Goal: Communication & Community: Answer question/provide support

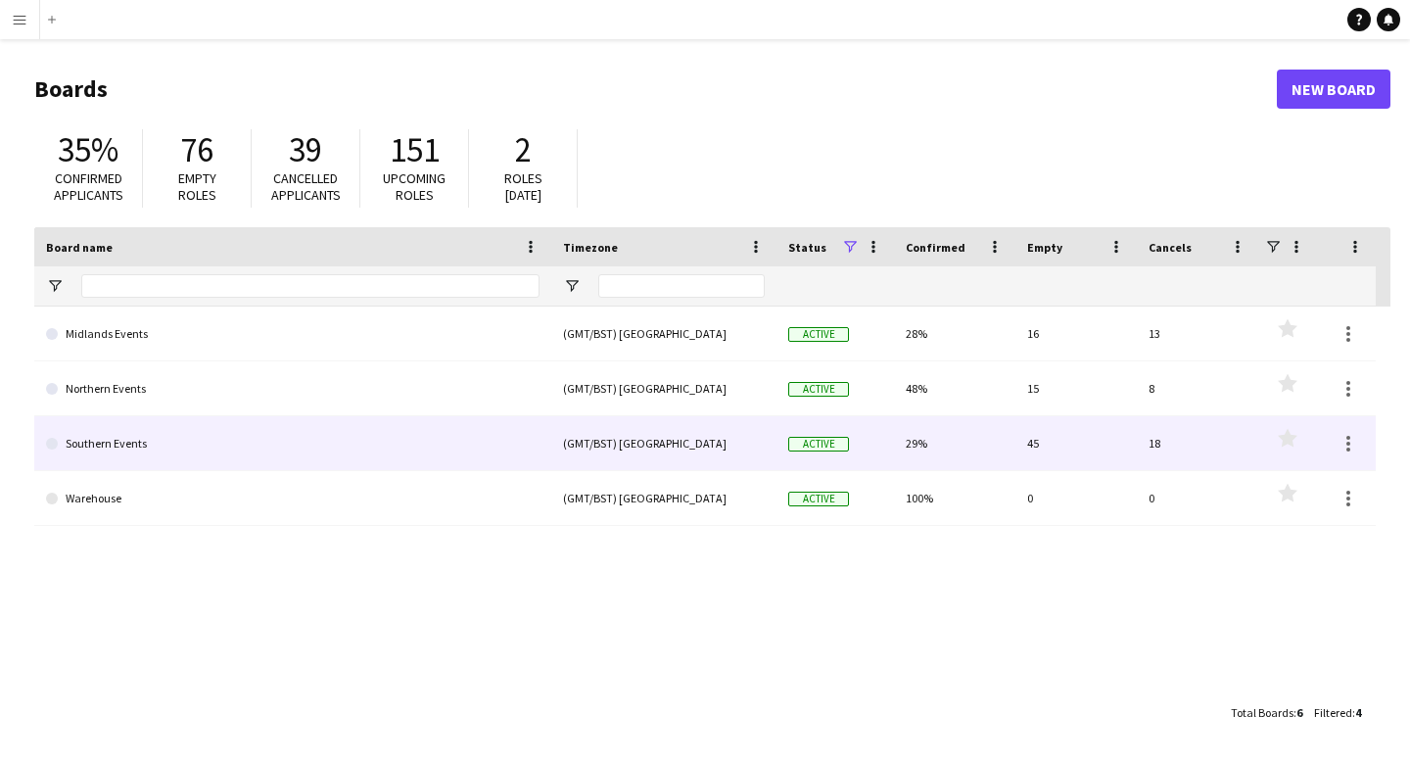
click at [126, 444] on link "Southern Events" at bounding box center [293, 443] width 494 height 55
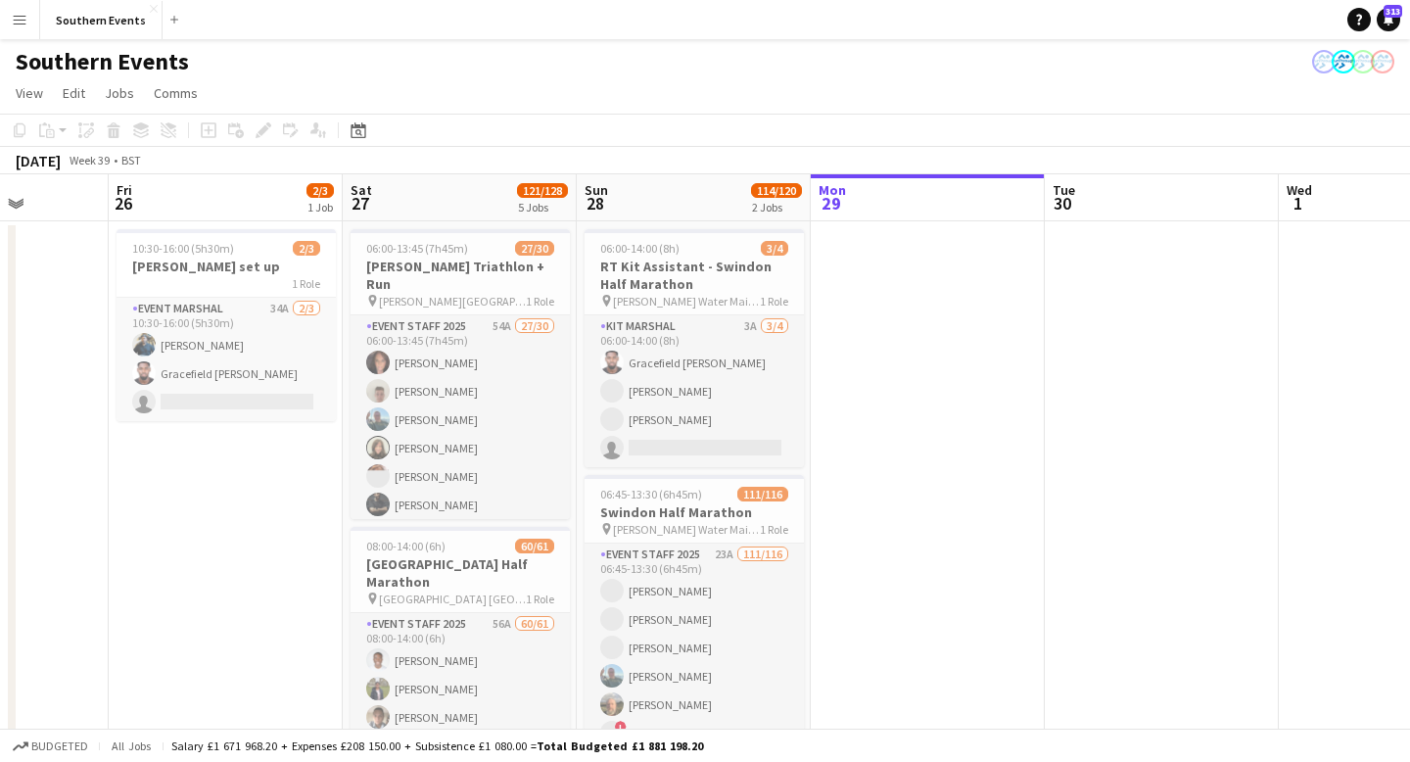
scroll to position [0, 468]
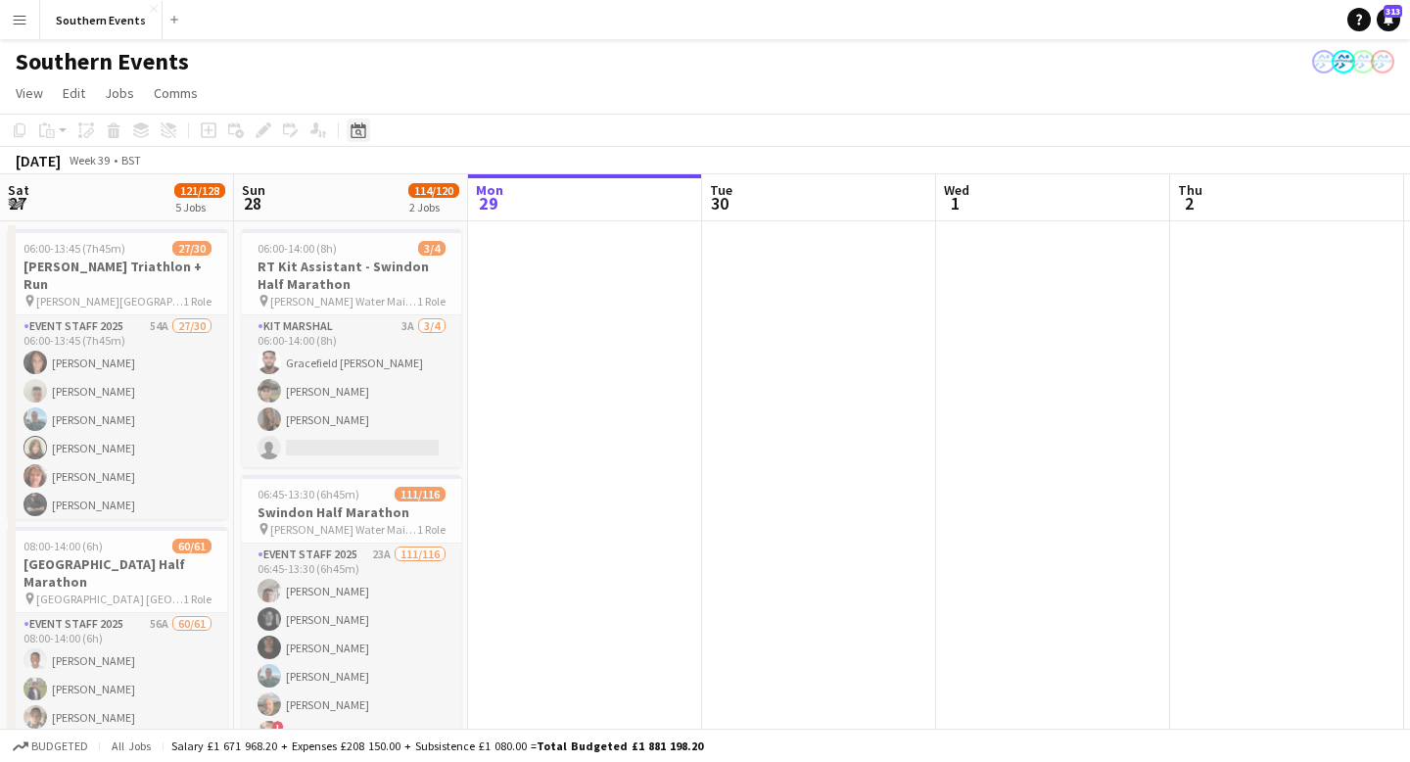
click at [357, 136] on icon "Date picker" at bounding box center [359, 130] width 16 height 16
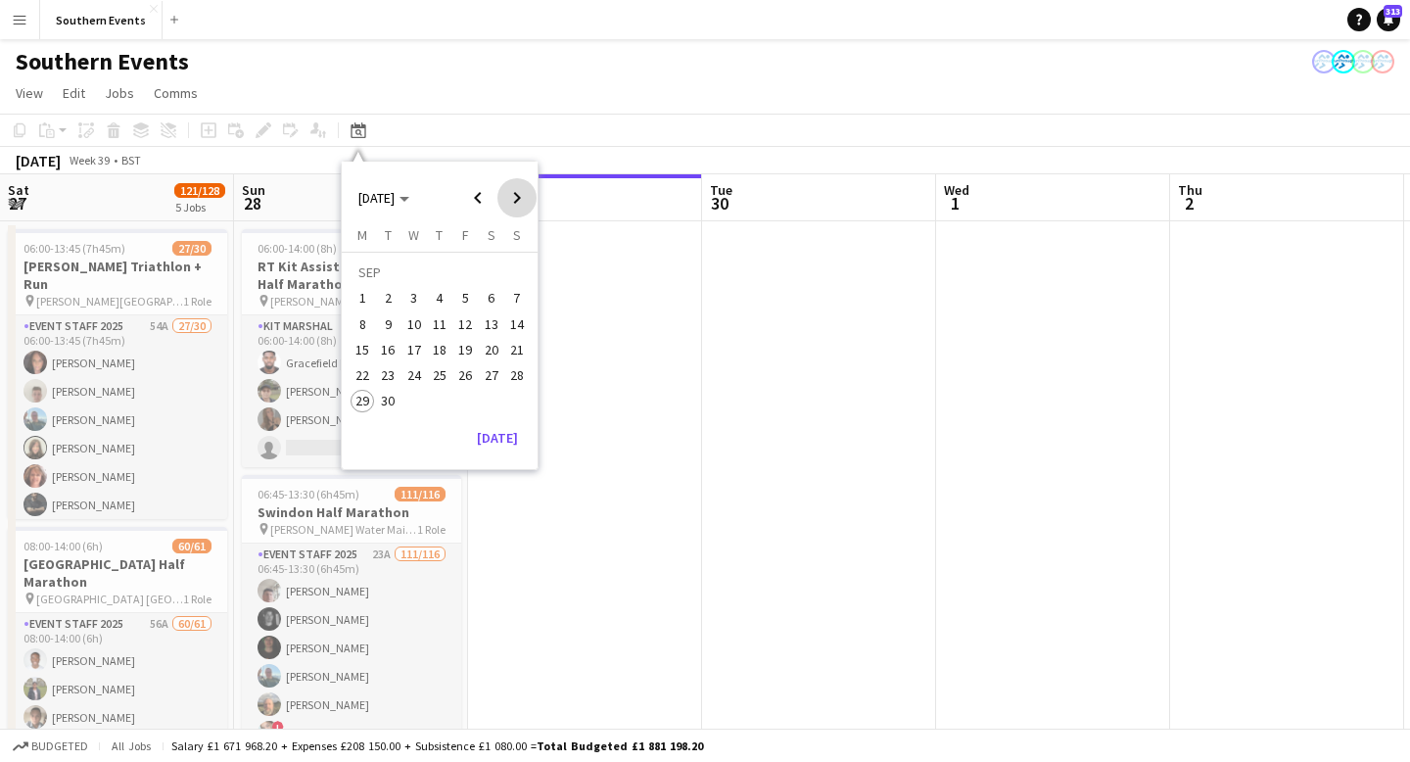
click at [518, 196] on span "Next month" at bounding box center [517, 197] width 39 height 39
click at [486, 309] on span "8" at bounding box center [492, 304] width 24 height 24
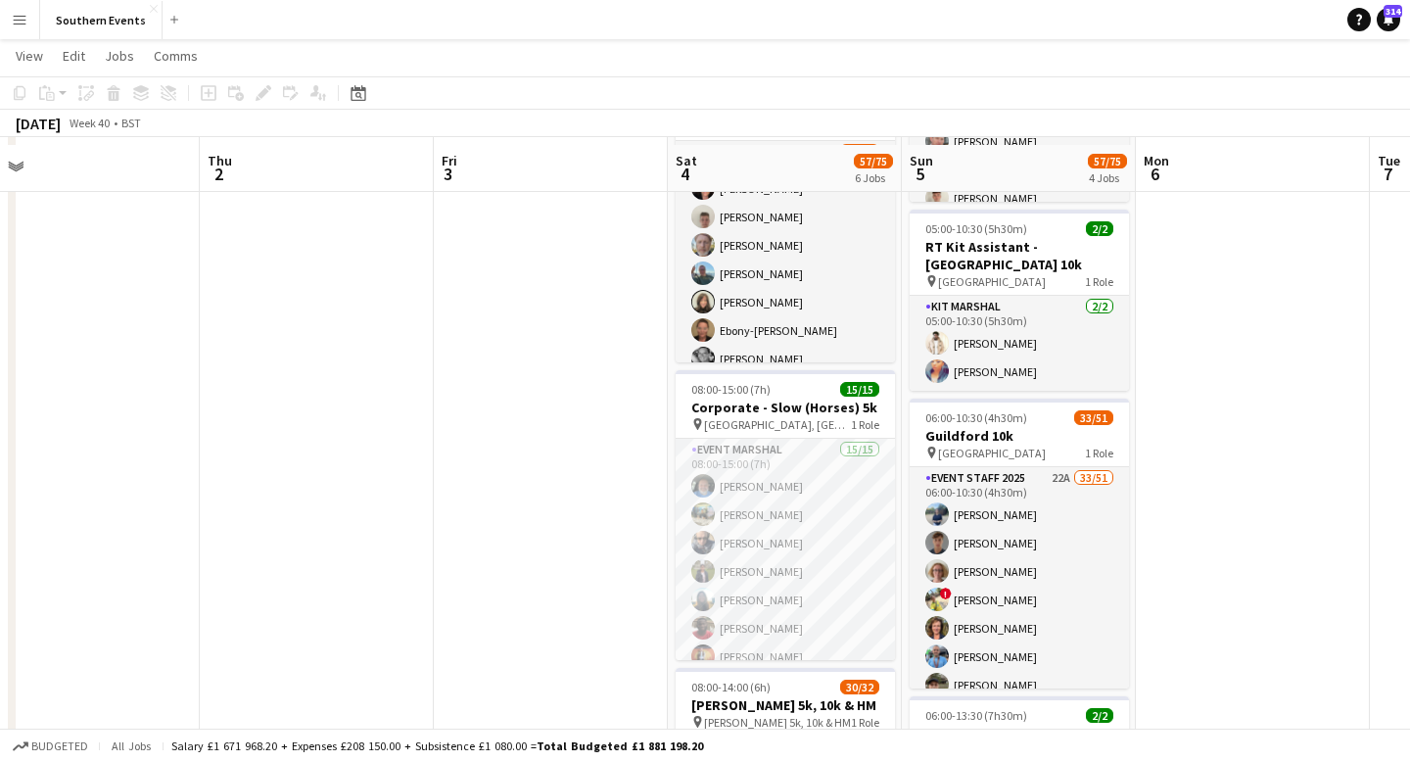
scroll to position [348, 0]
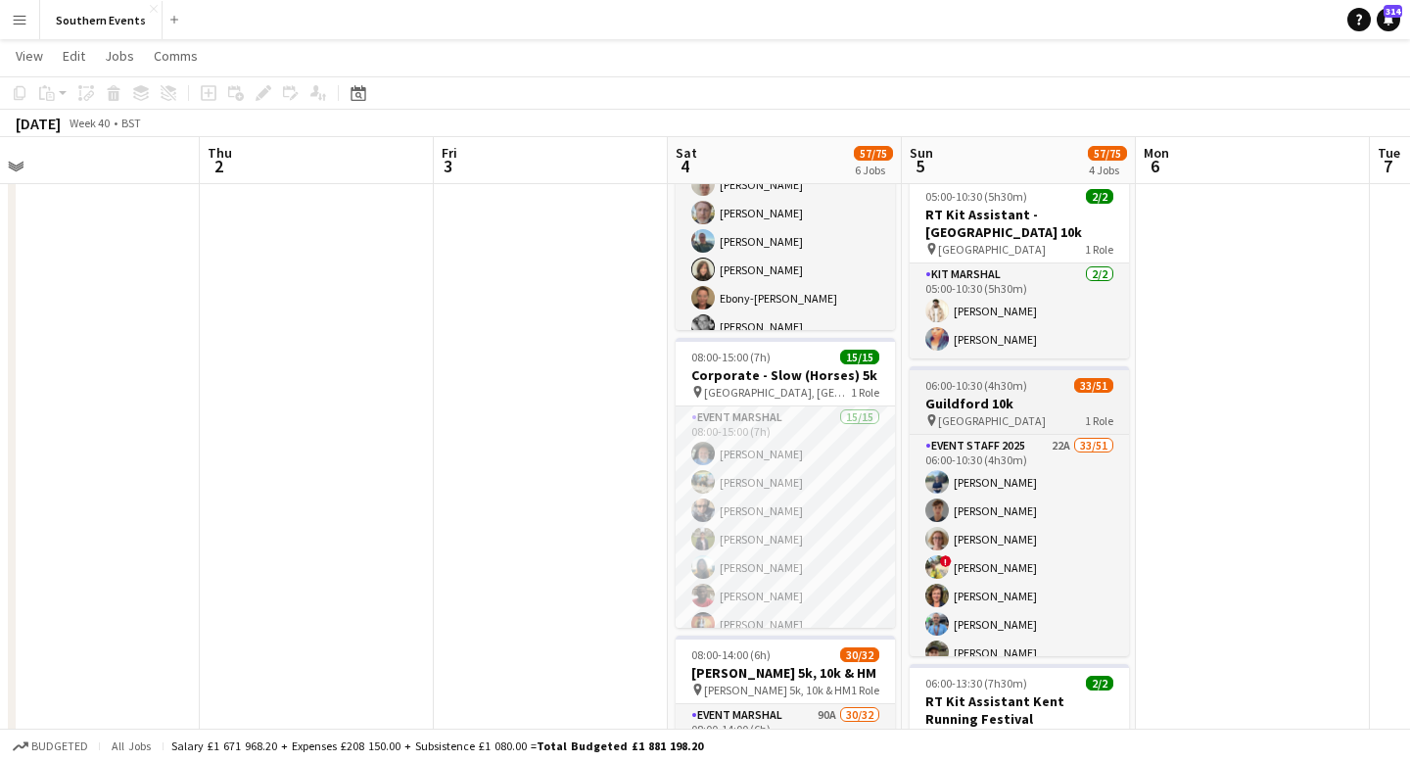
click at [1024, 395] on h3 "Guildford 10k" at bounding box center [1019, 404] width 219 height 18
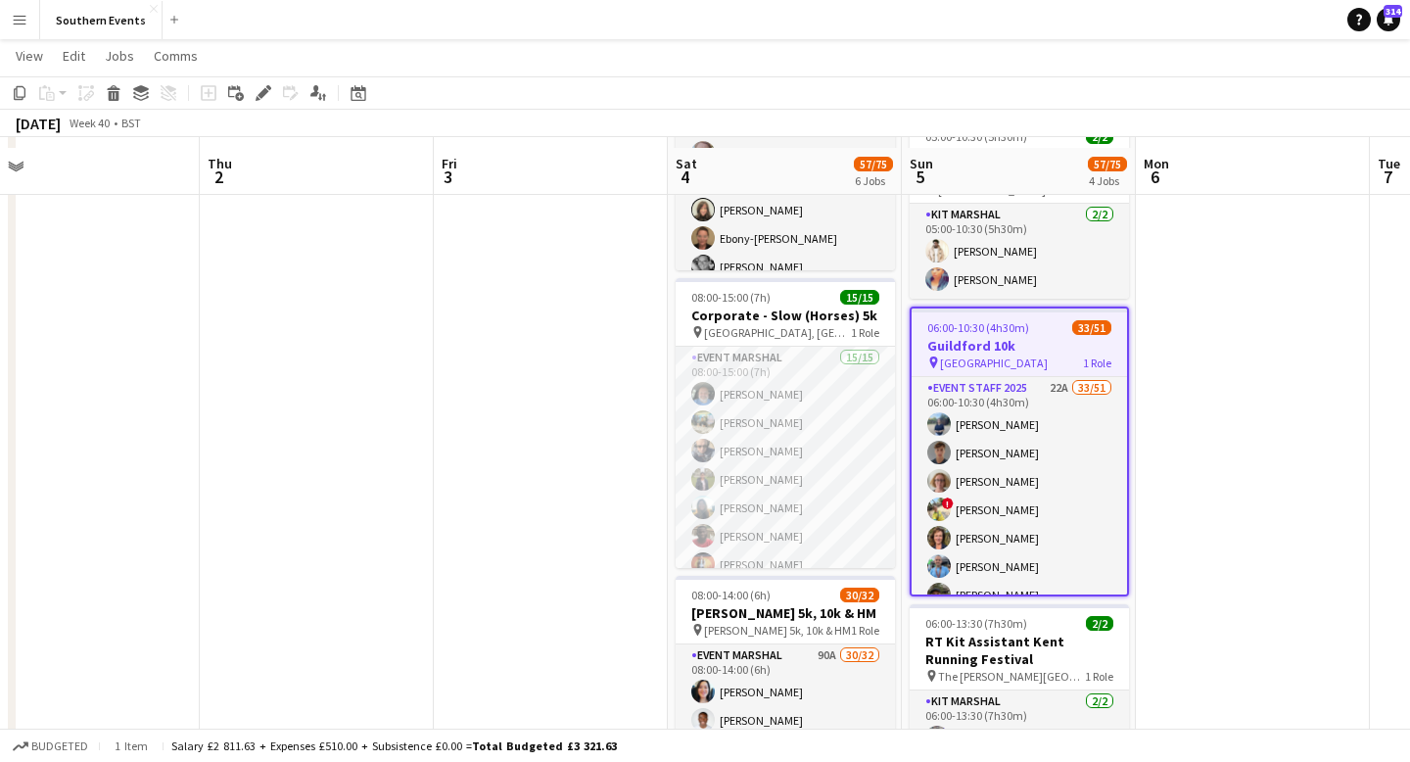
scroll to position [418, 0]
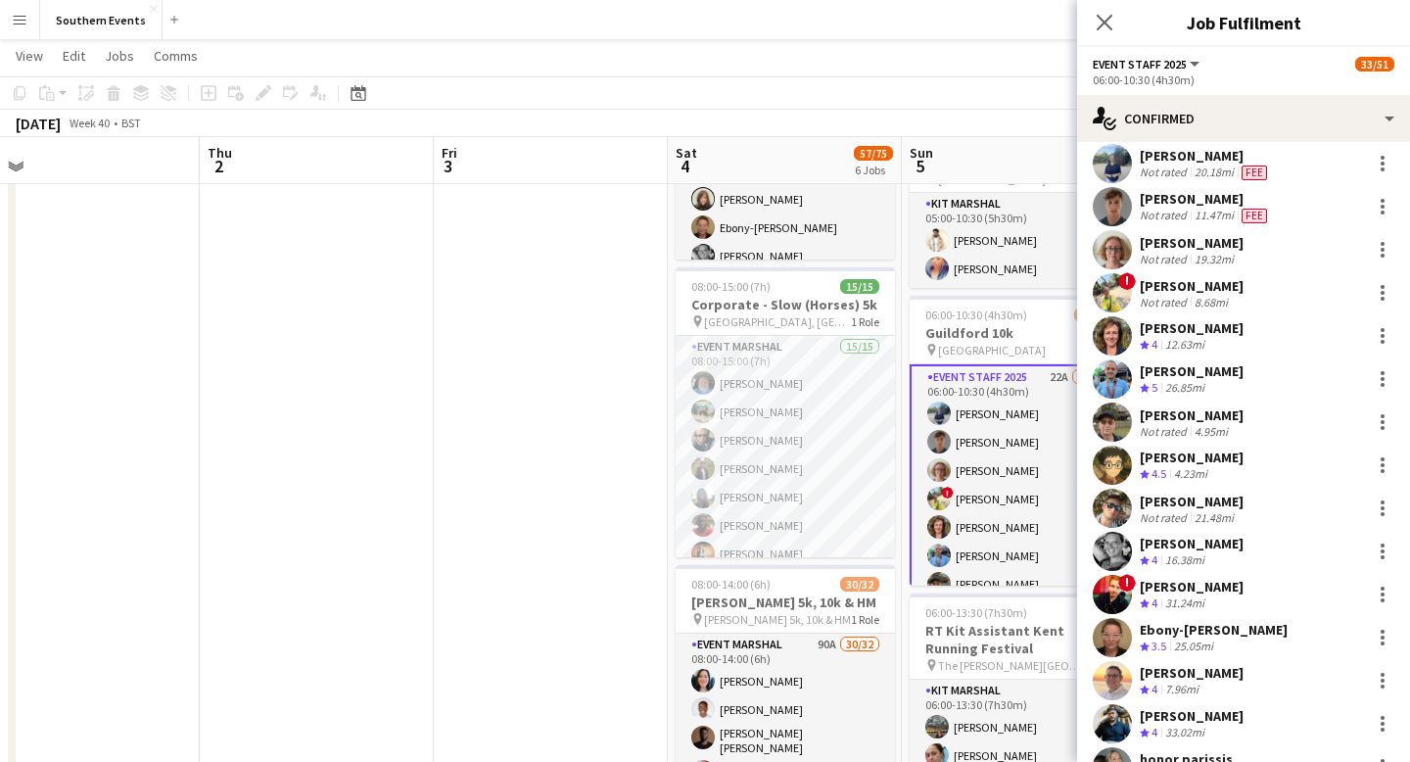
scroll to position [51, 0]
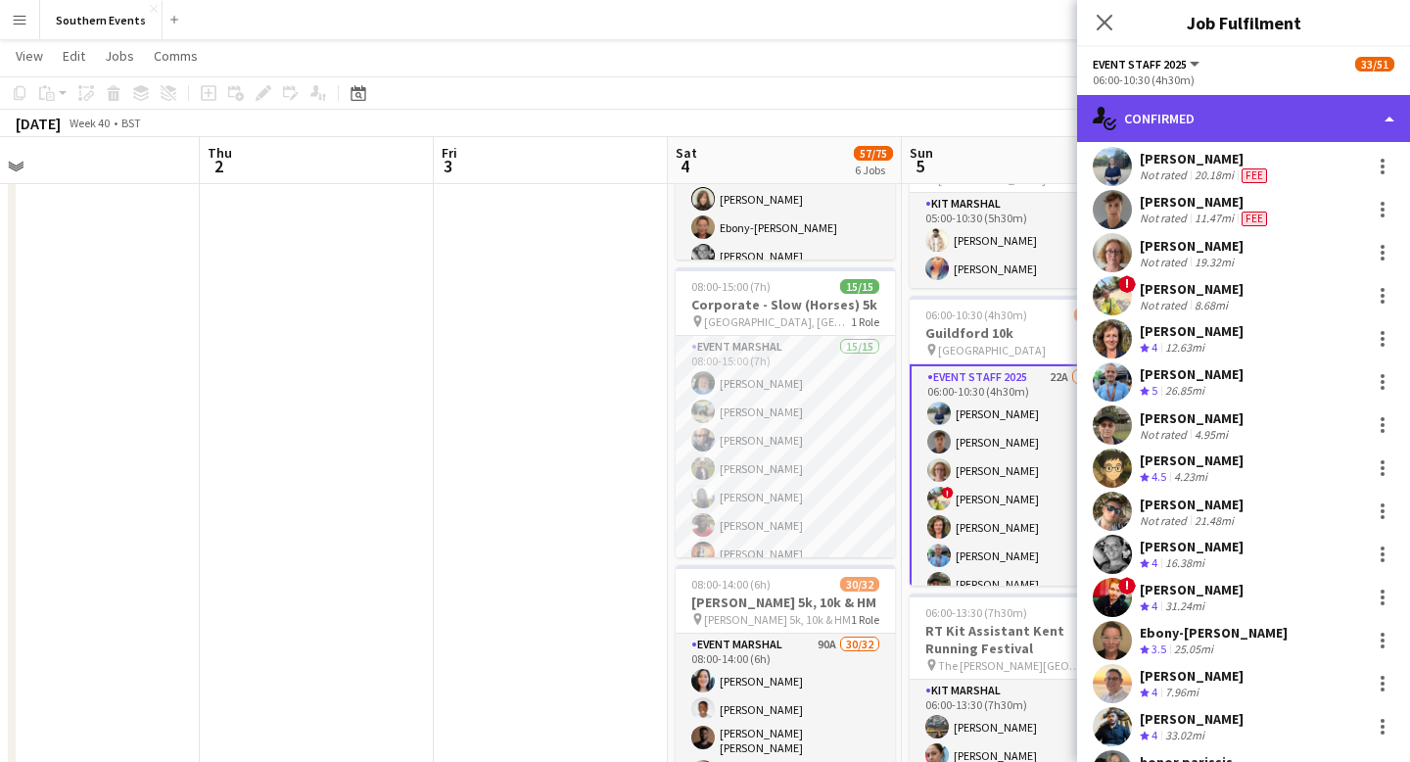
click at [1387, 119] on div "single-neutral-actions-check-2 Confirmed" at bounding box center [1243, 118] width 333 height 47
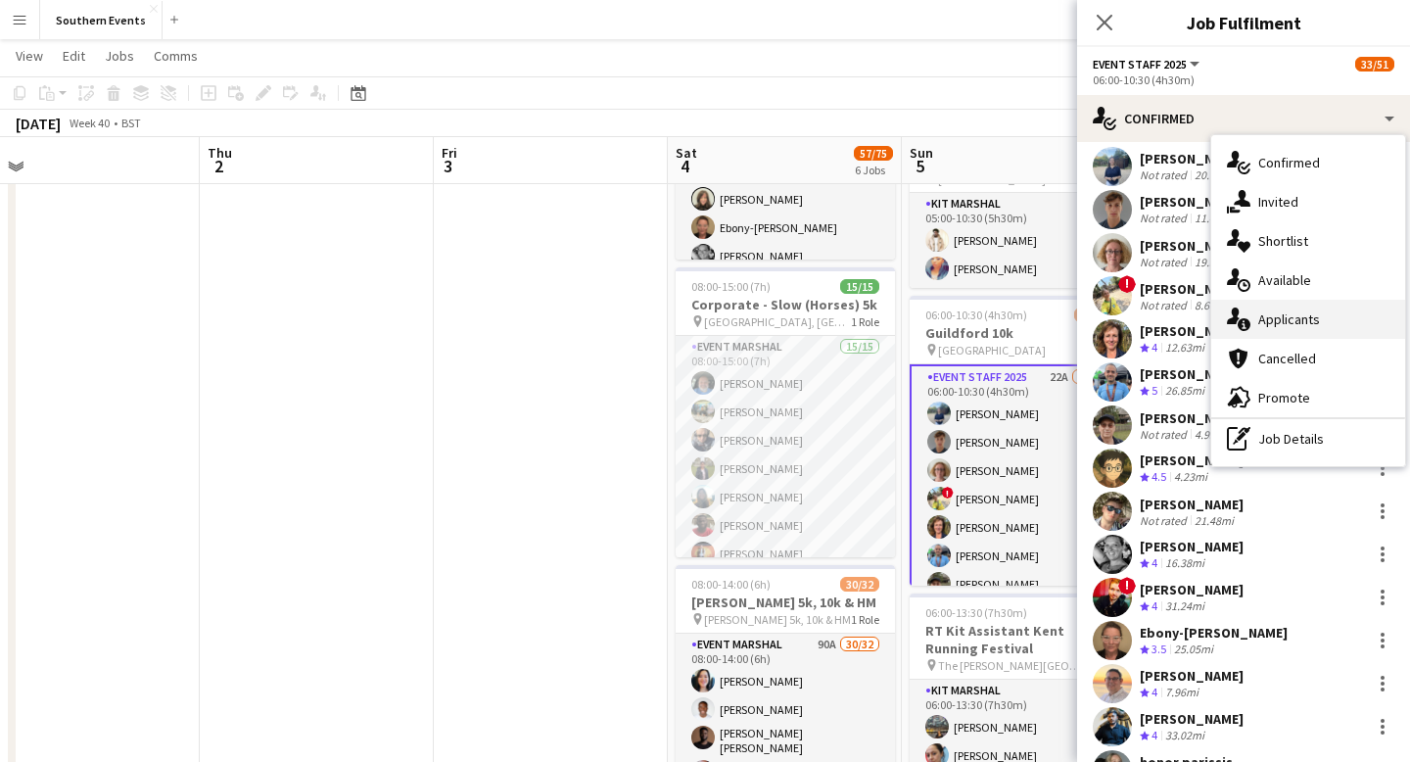
click at [1294, 315] on span "Applicants" at bounding box center [1290, 320] width 62 height 18
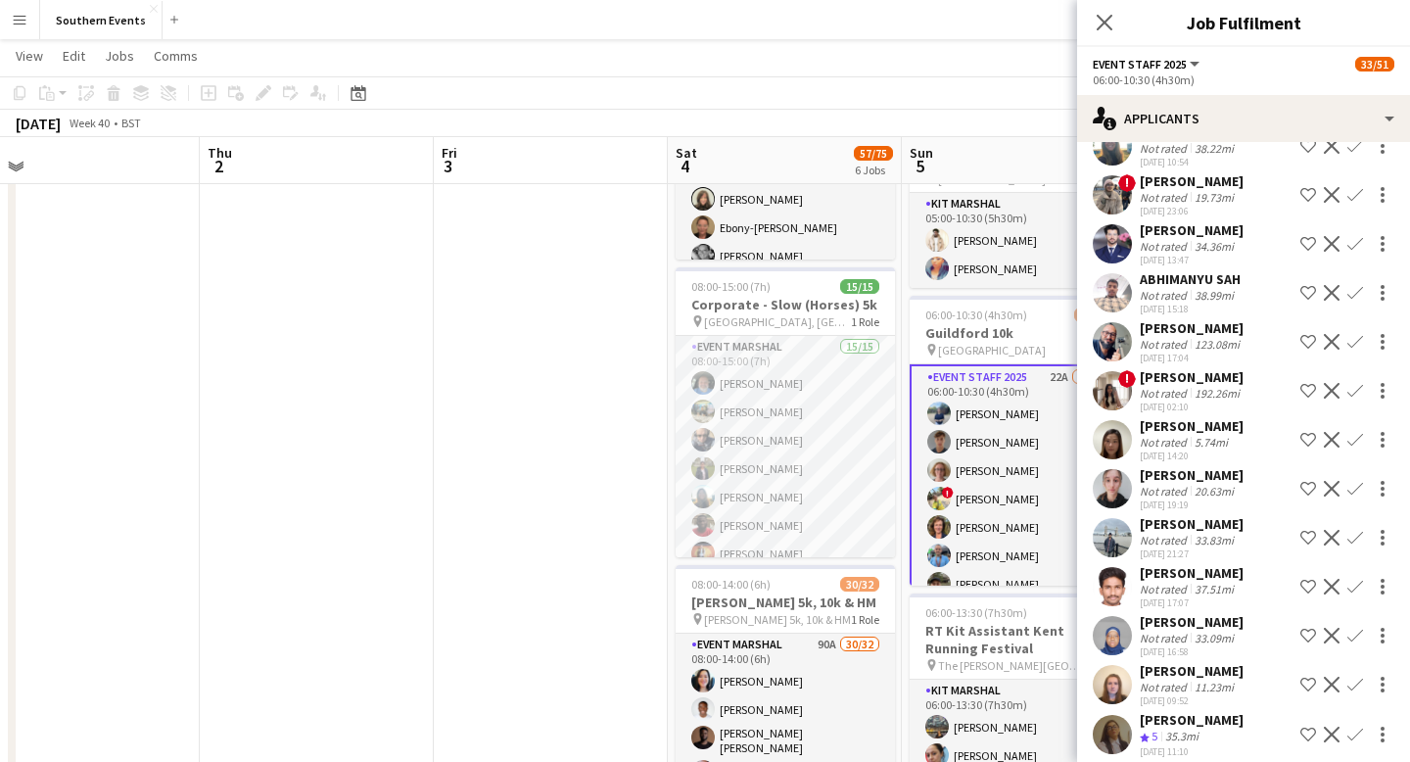
scroll to position [555, 0]
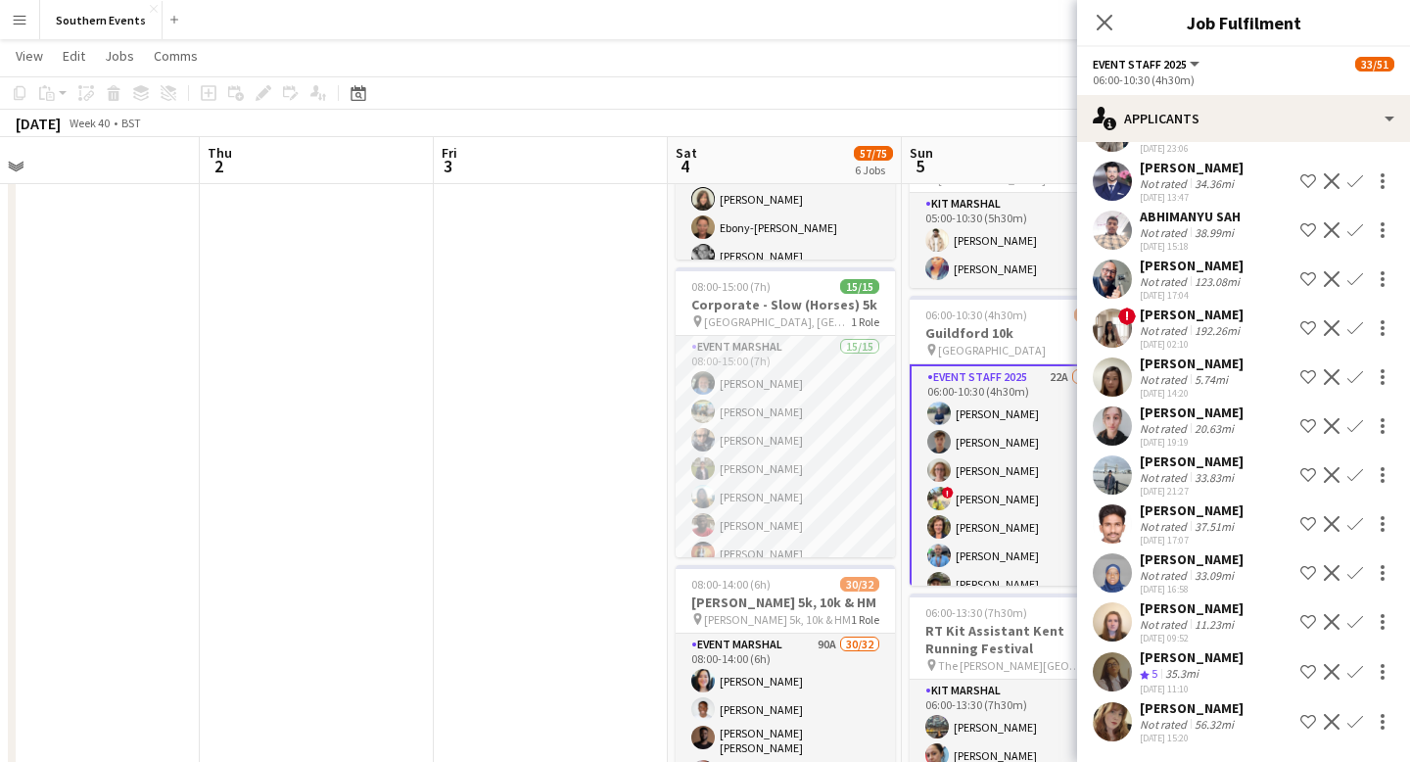
click at [1356, 672] on app-icon "Confirm" at bounding box center [1356, 672] width 16 height 16
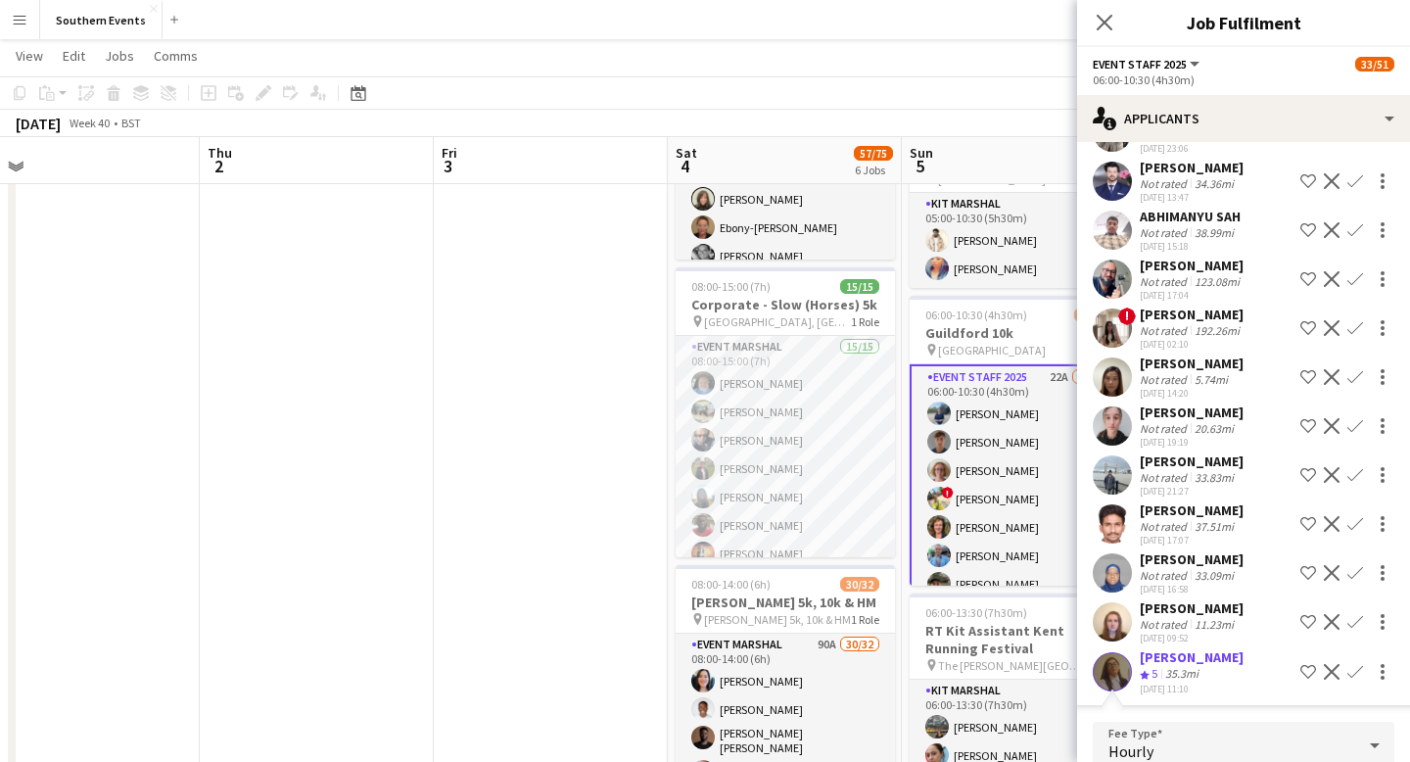
scroll to position [905, 0]
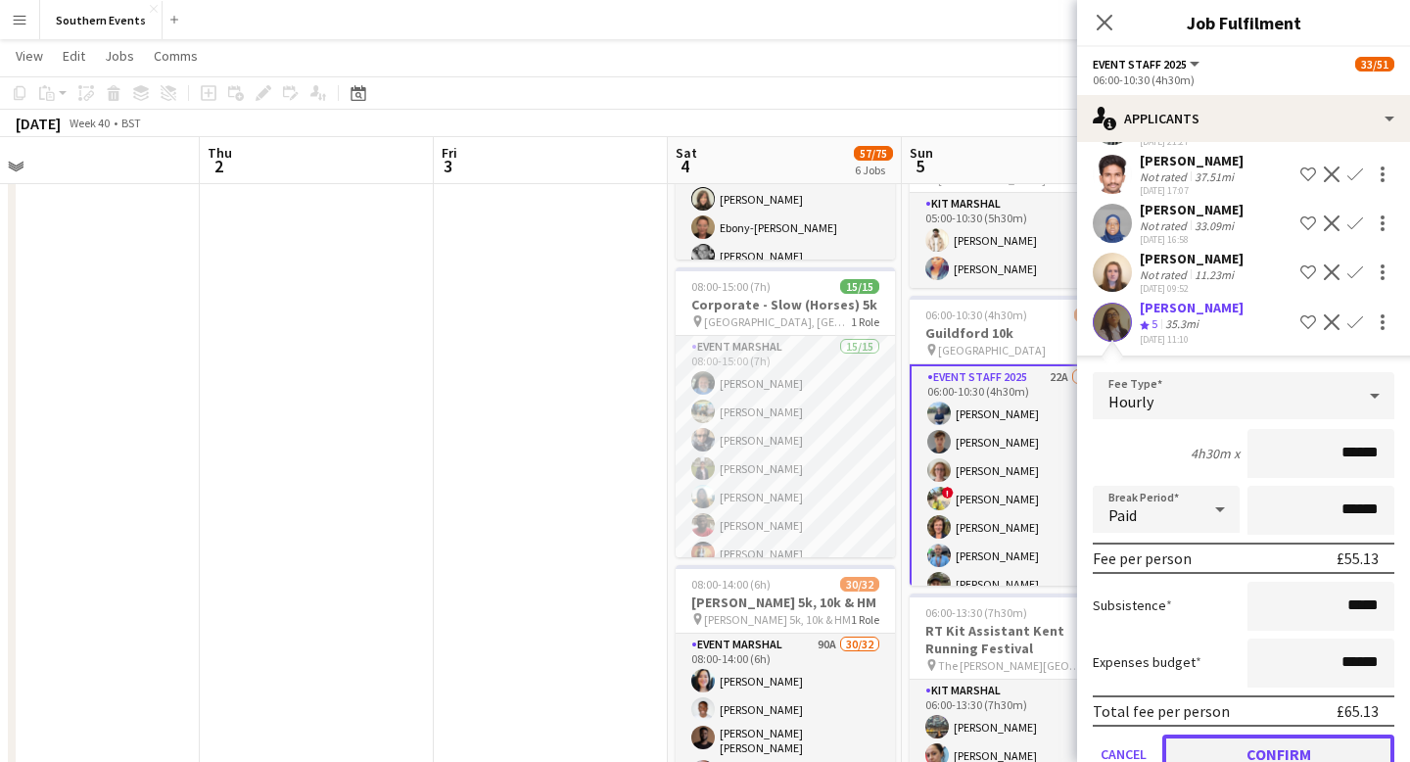
click at [1301, 747] on button "Confirm" at bounding box center [1279, 754] width 232 height 39
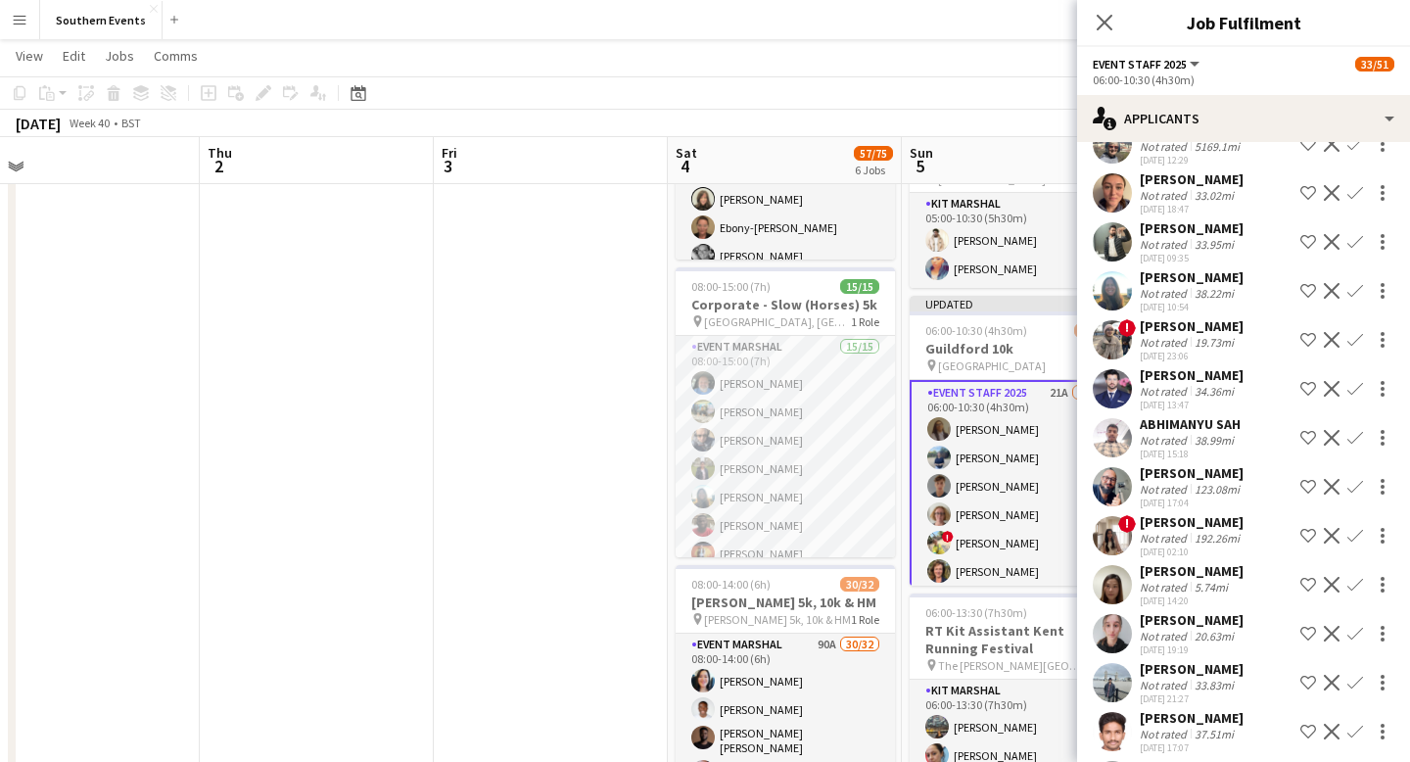
scroll to position [350, 0]
click at [1120, 333] on app-user-avatar at bounding box center [1112, 337] width 39 height 39
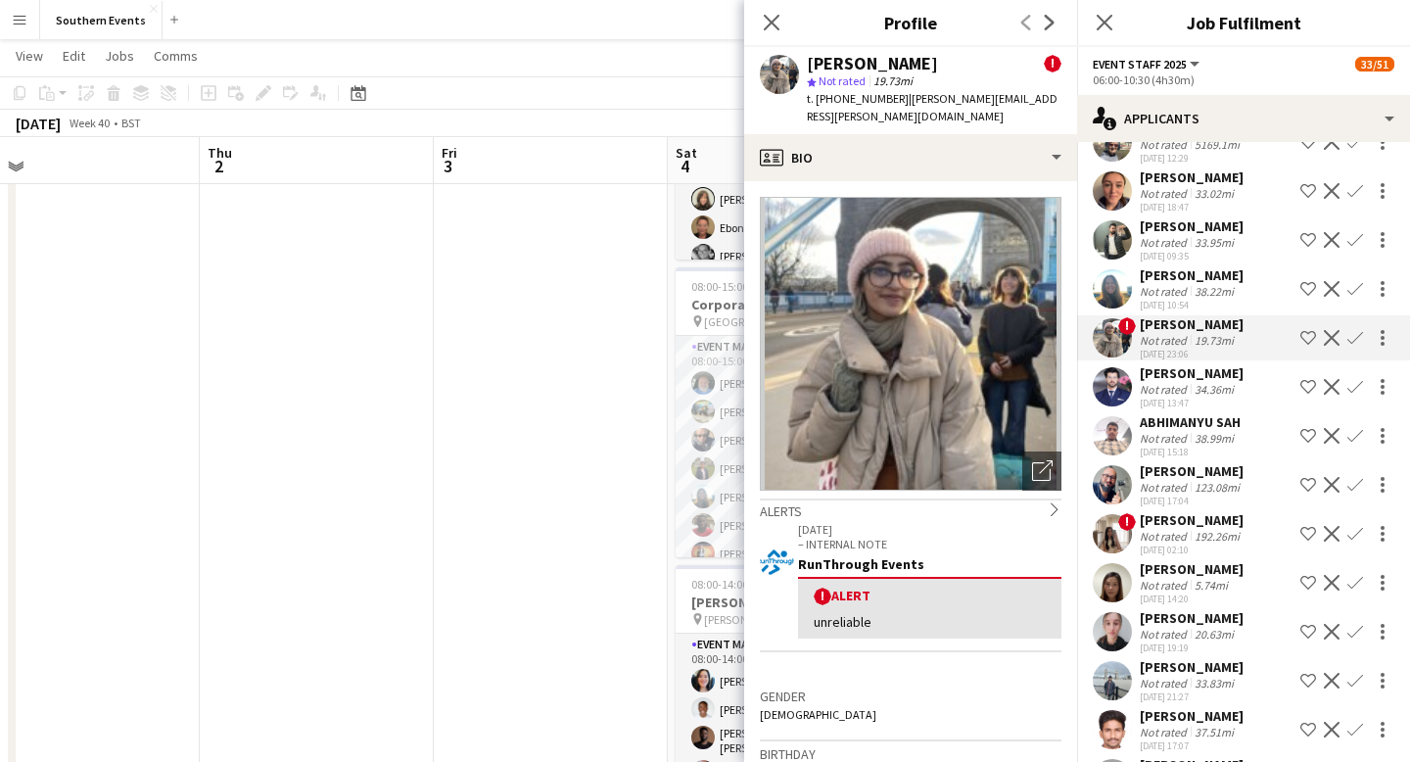
click at [1117, 536] on app-user-avatar at bounding box center [1112, 533] width 39 height 39
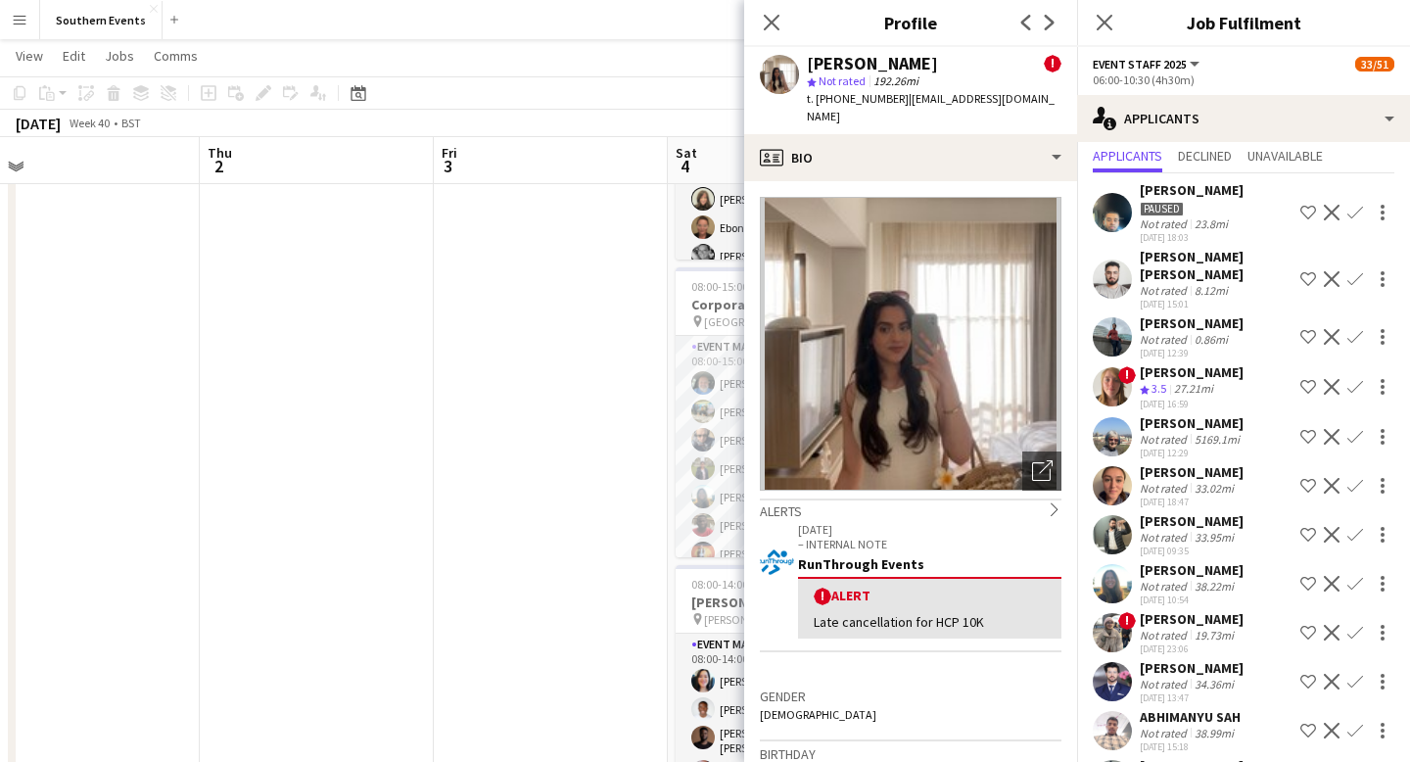
scroll to position [54, 0]
click at [1111, 387] on app-user-avatar at bounding box center [1112, 387] width 39 height 39
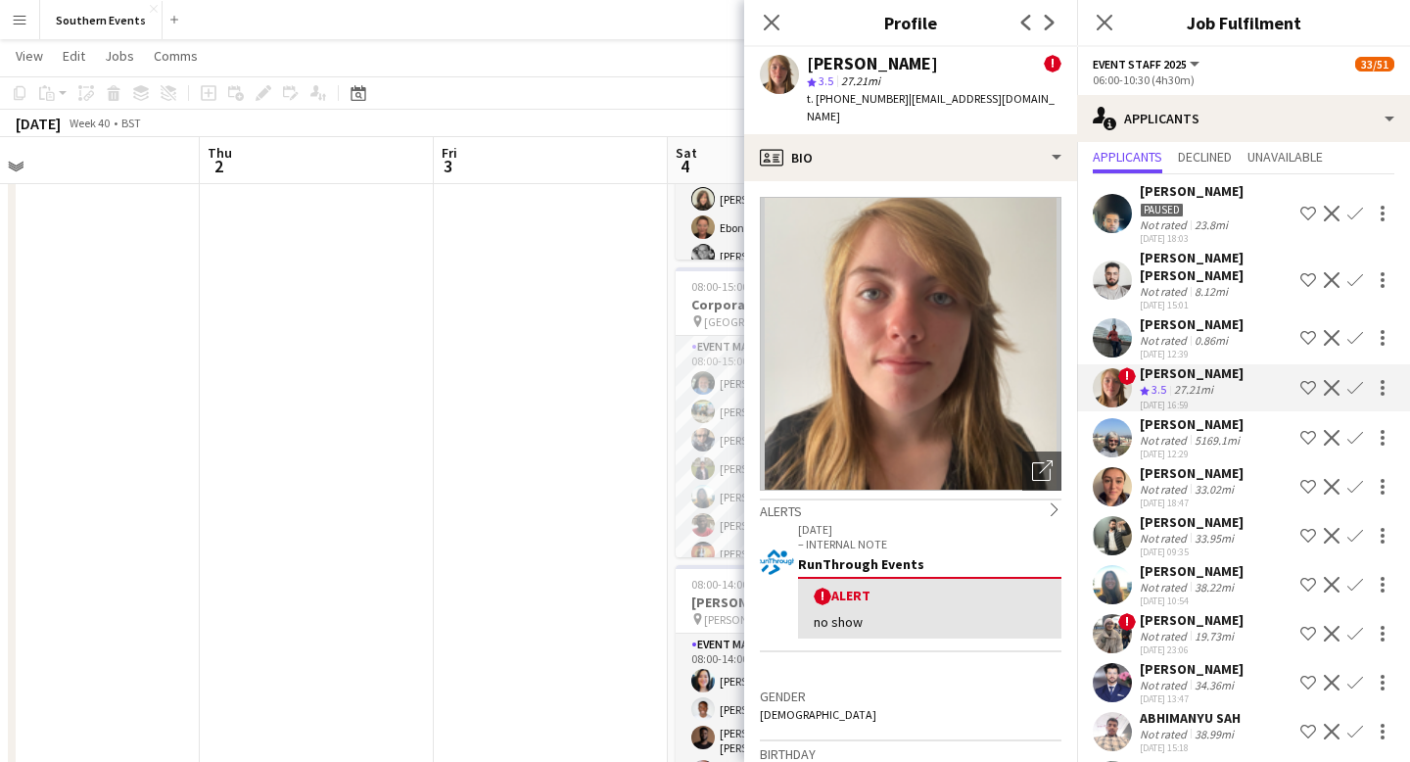
click at [1154, 392] on span "3.5" at bounding box center [1159, 389] width 15 height 15
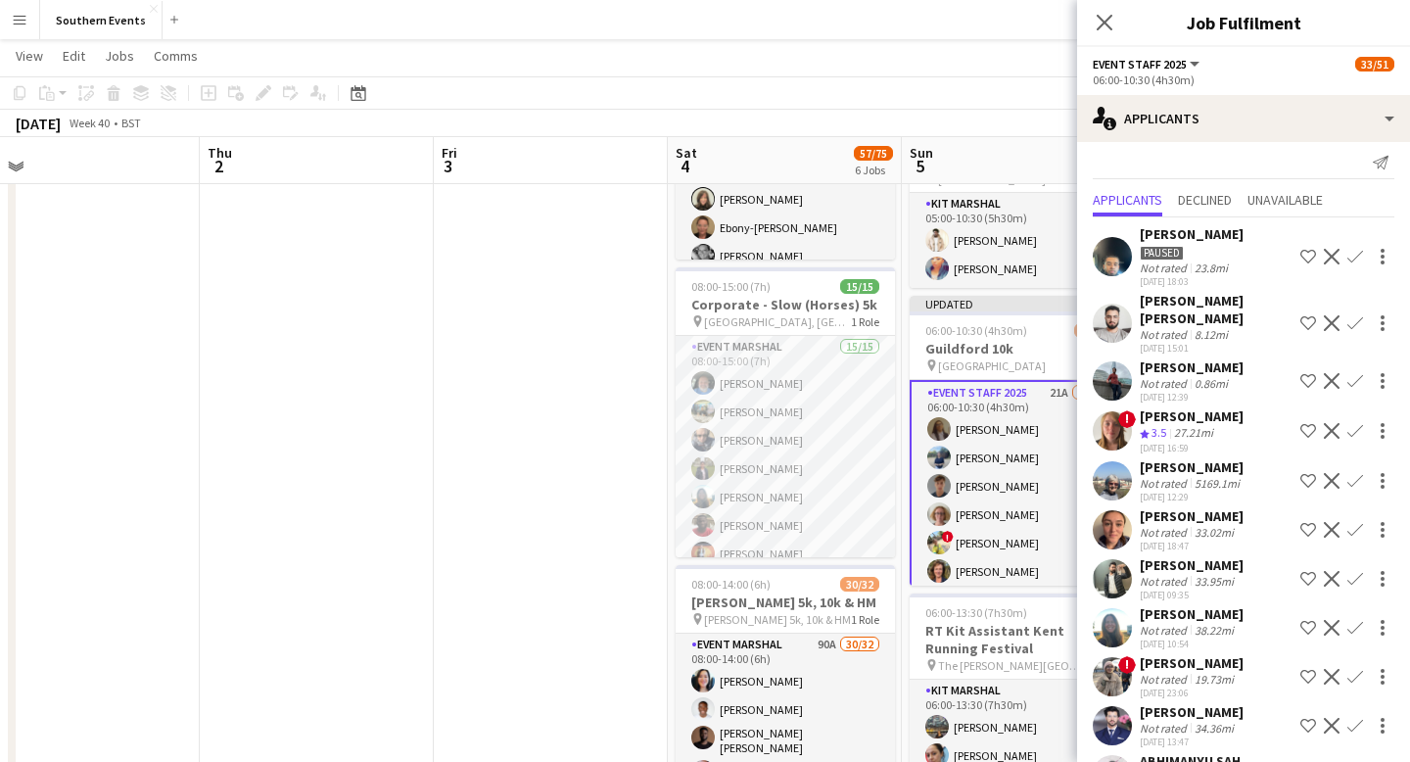
scroll to position [0, 0]
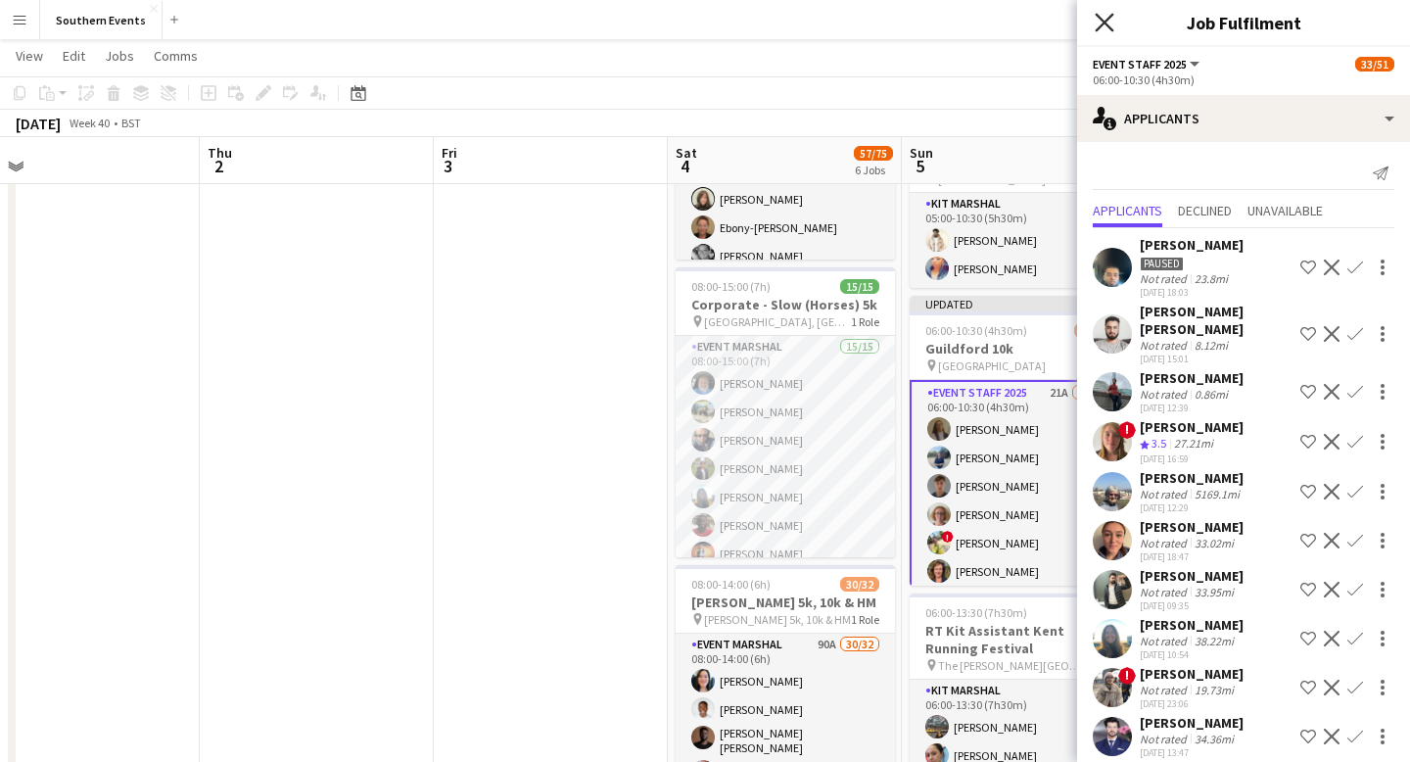
click at [1102, 24] on icon at bounding box center [1104, 22] width 19 height 19
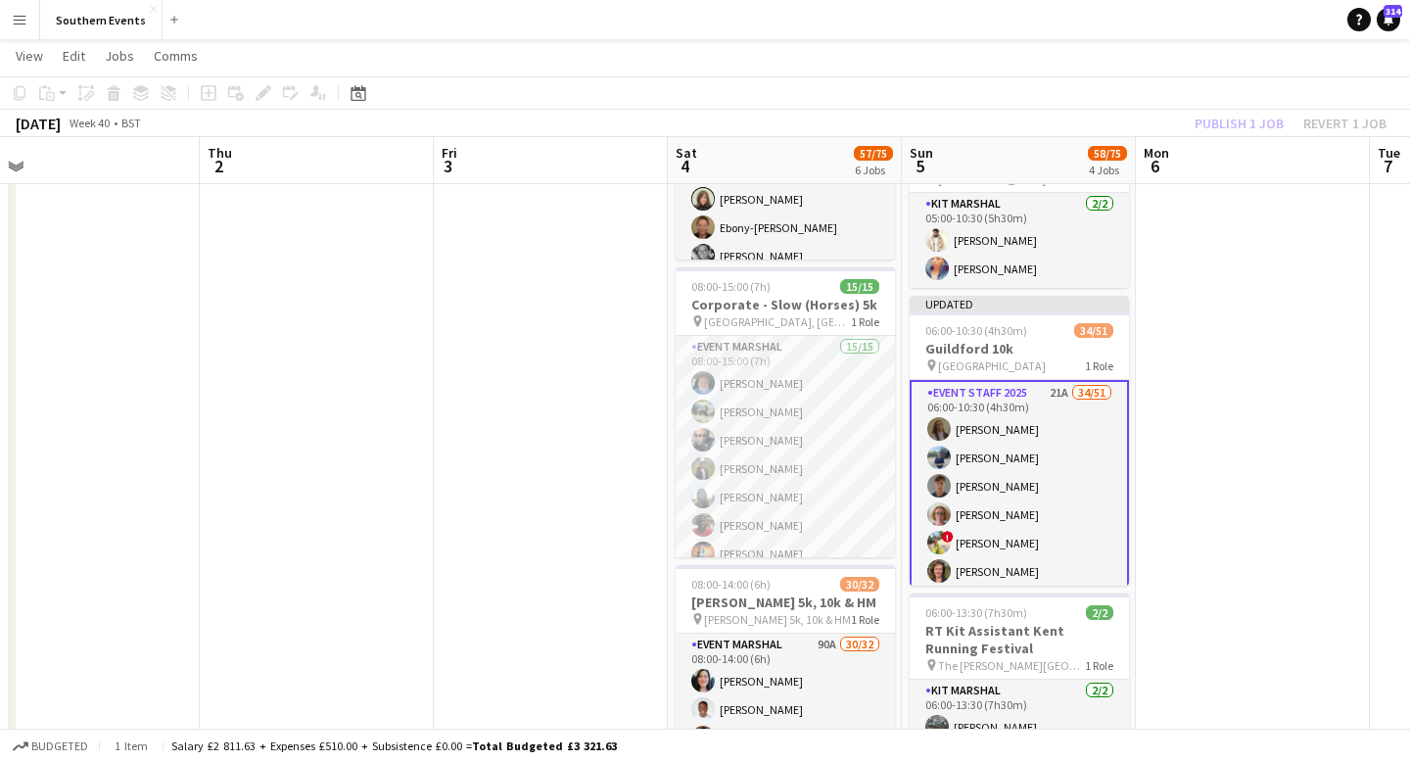
click at [1240, 122] on div "Publish 1 job Revert 1 job" at bounding box center [1290, 123] width 239 height 25
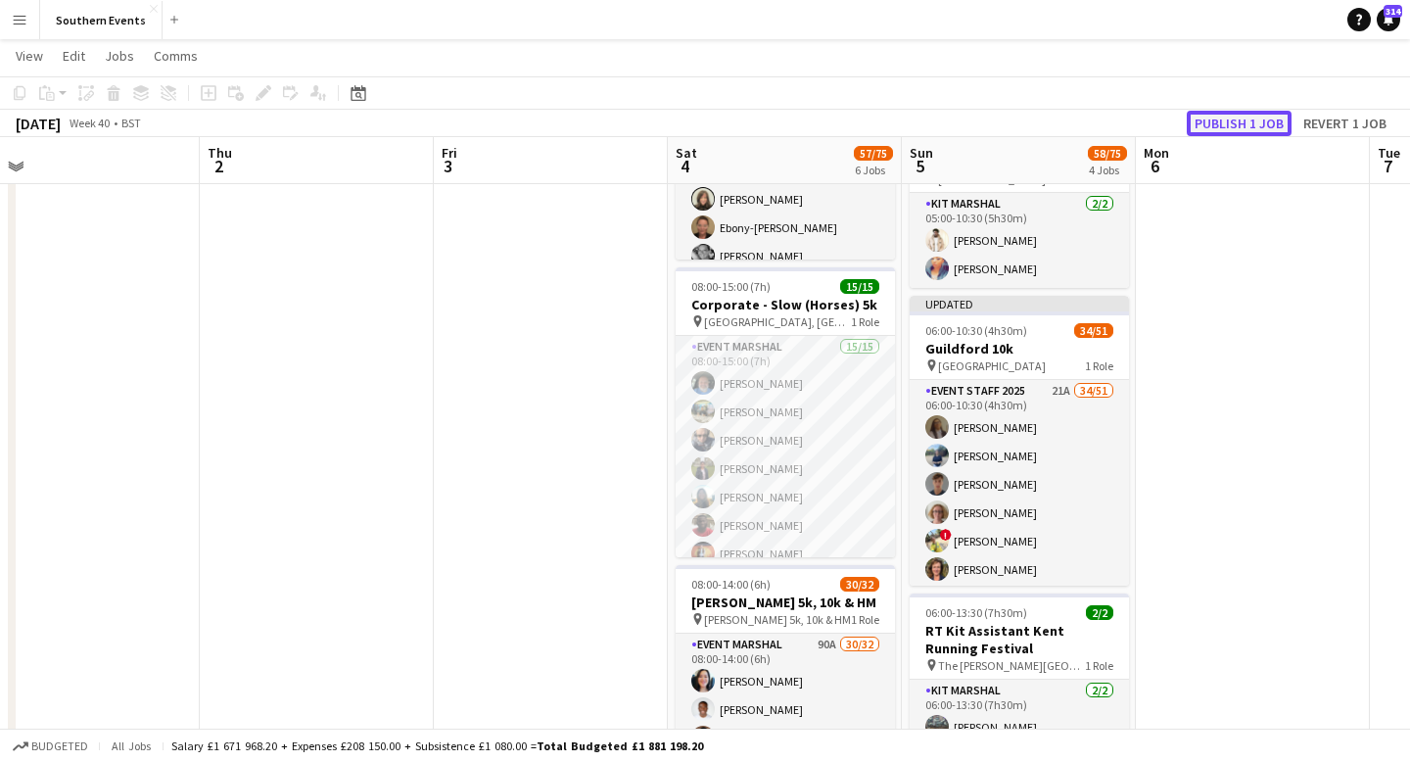
click at [1262, 126] on button "Publish 1 job" at bounding box center [1239, 123] width 105 height 25
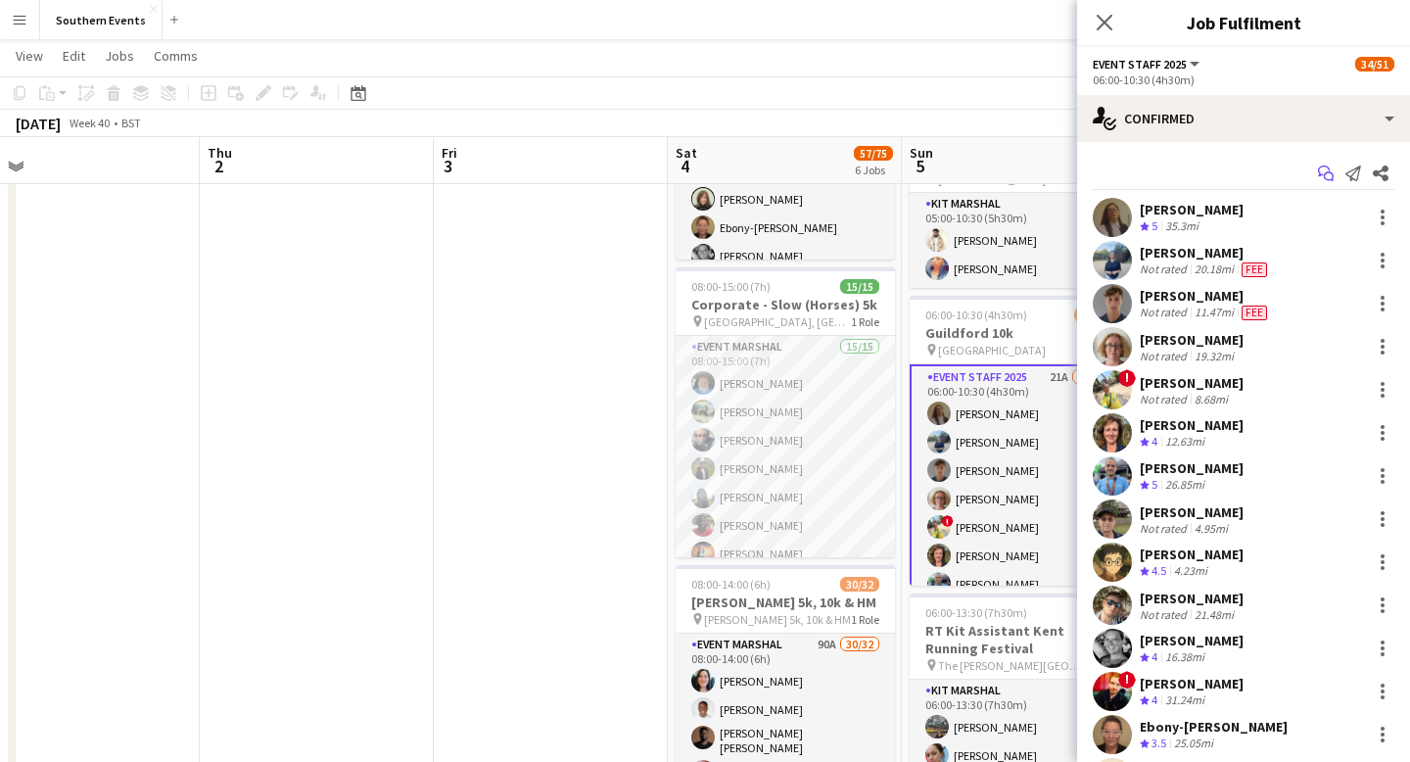
click at [1324, 175] on icon at bounding box center [1329, 177] width 10 height 10
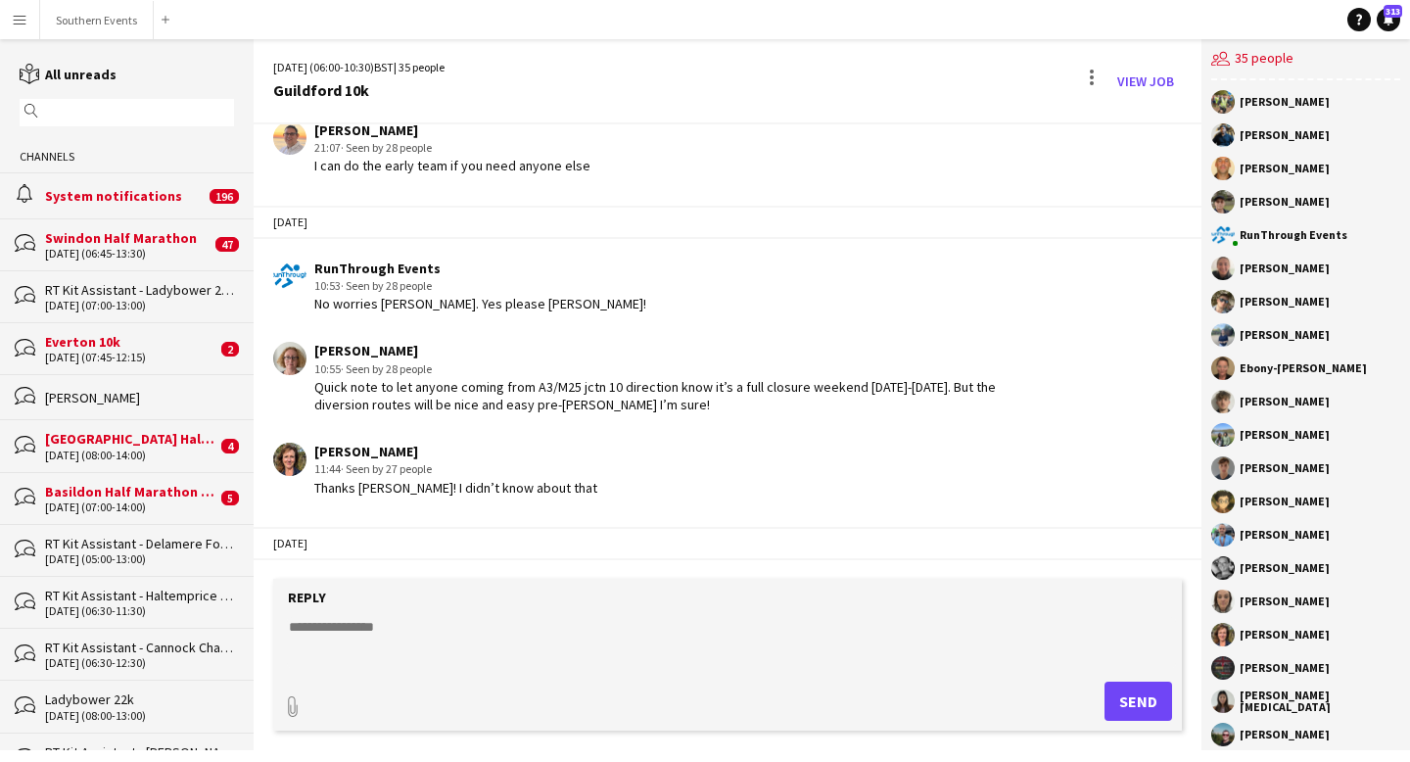
scroll to position [1646, 0]
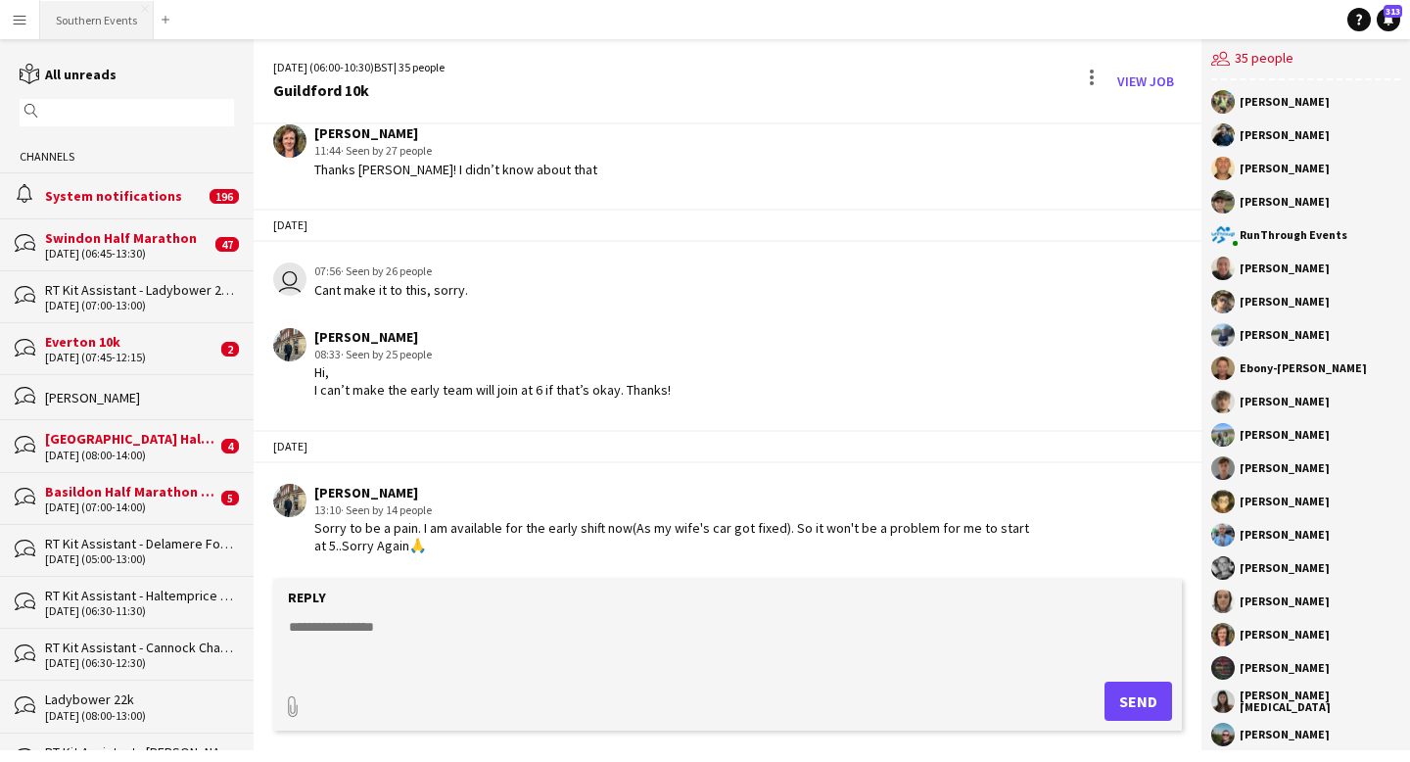
click at [81, 29] on button "Southern Events Close" at bounding box center [97, 20] width 114 height 38
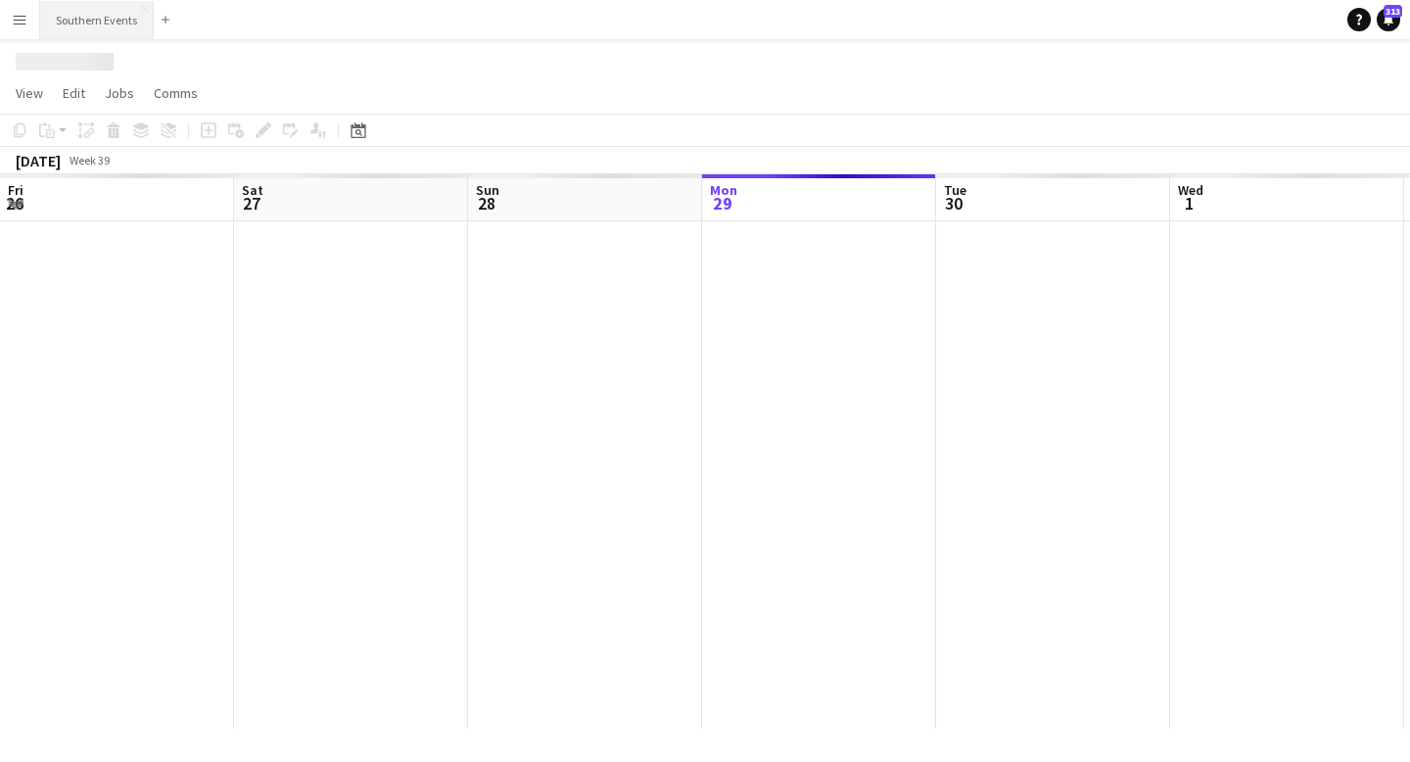
scroll to position [0, 468]
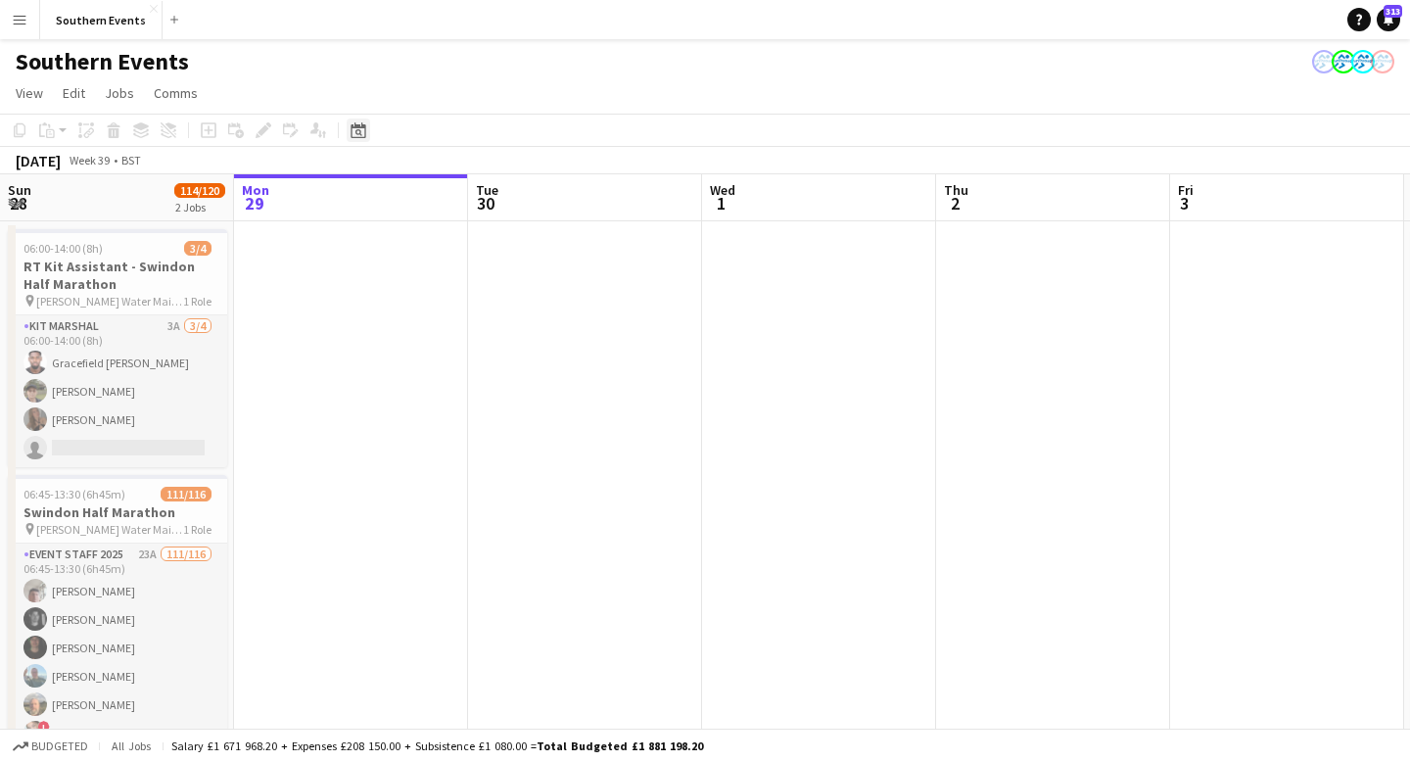
click at [355, 132] on icon "Date picker" at bounding box center [359, 130] width 16 height 16
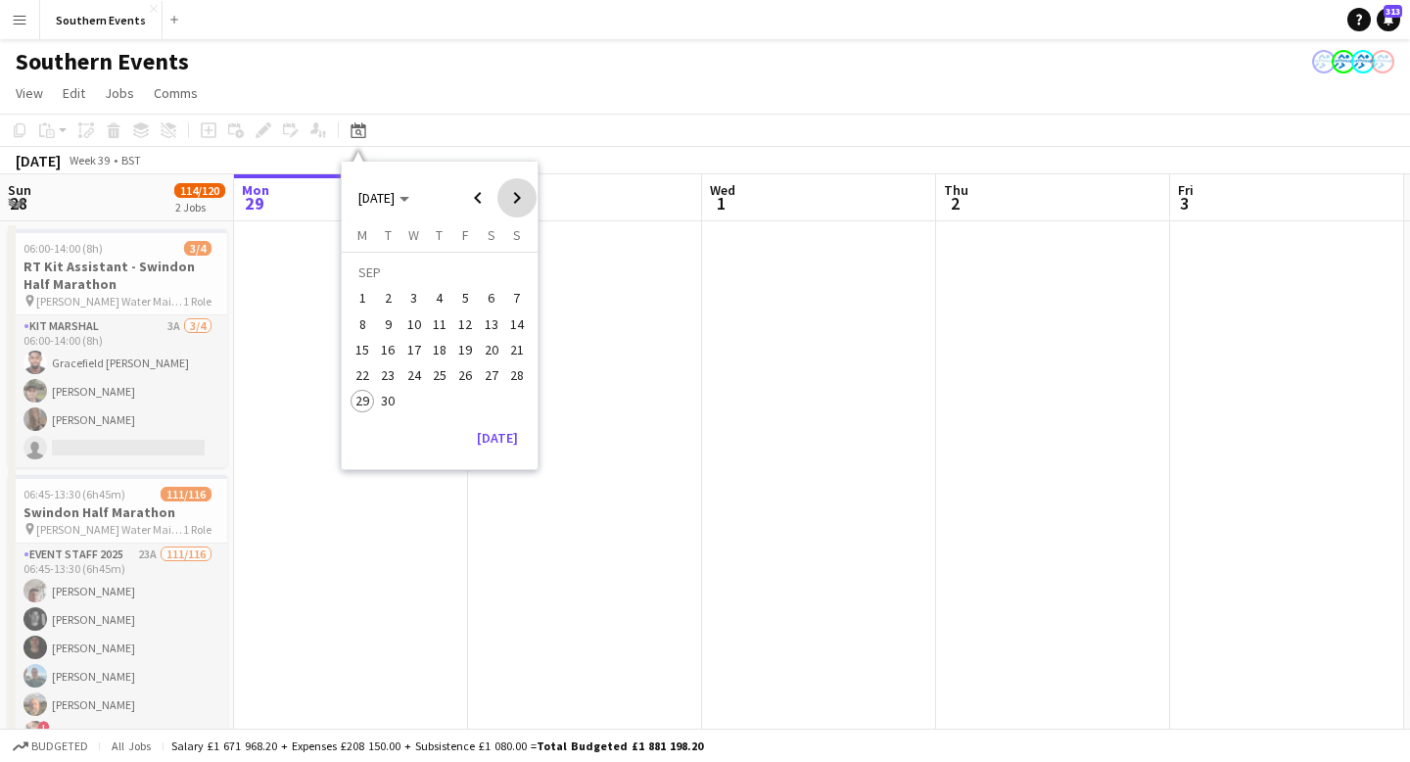
click at [512, 196] on span "Next month" at bounding box center [517, 197] width 39 height 39
click at [510, 319] on span "12" at bounding box center [517, 324] width 24 height 24
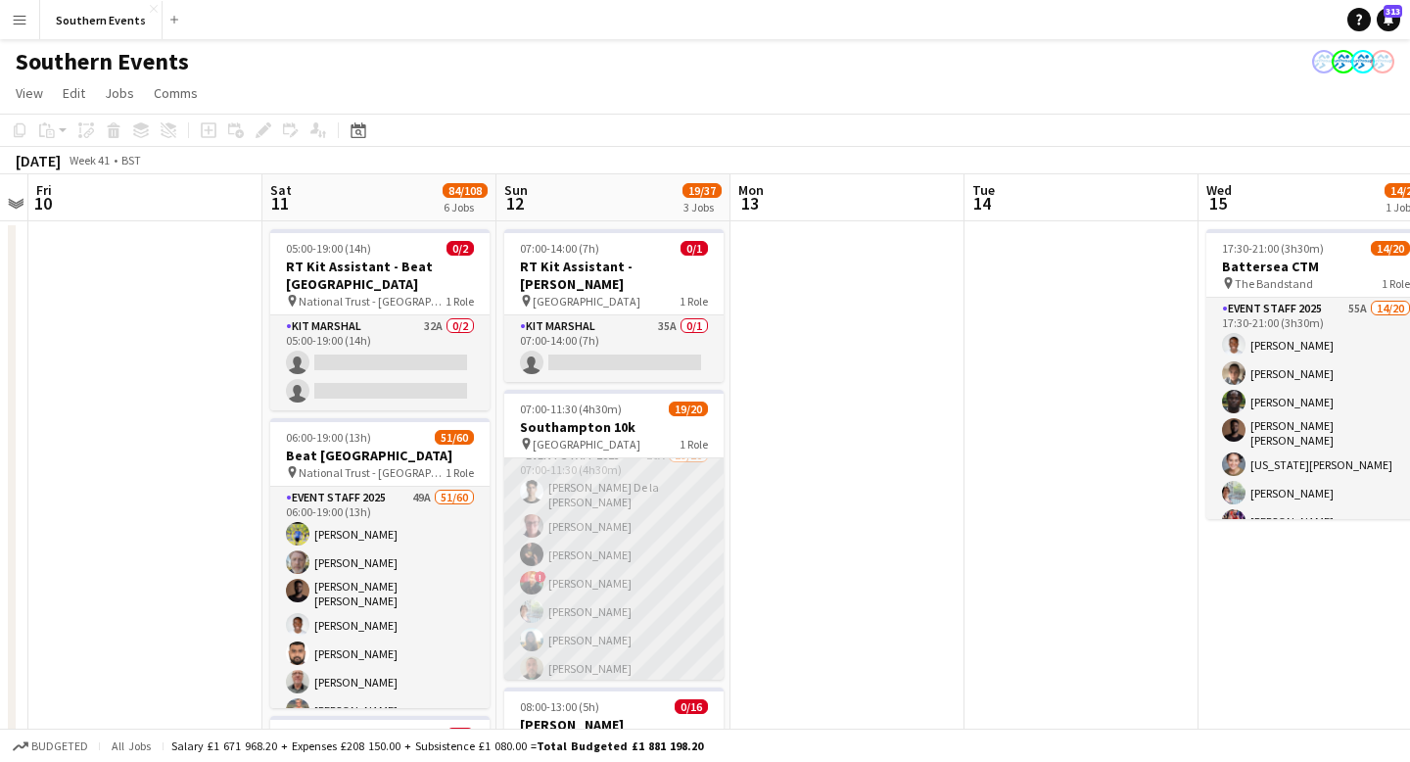
scroll to position [0, 0]
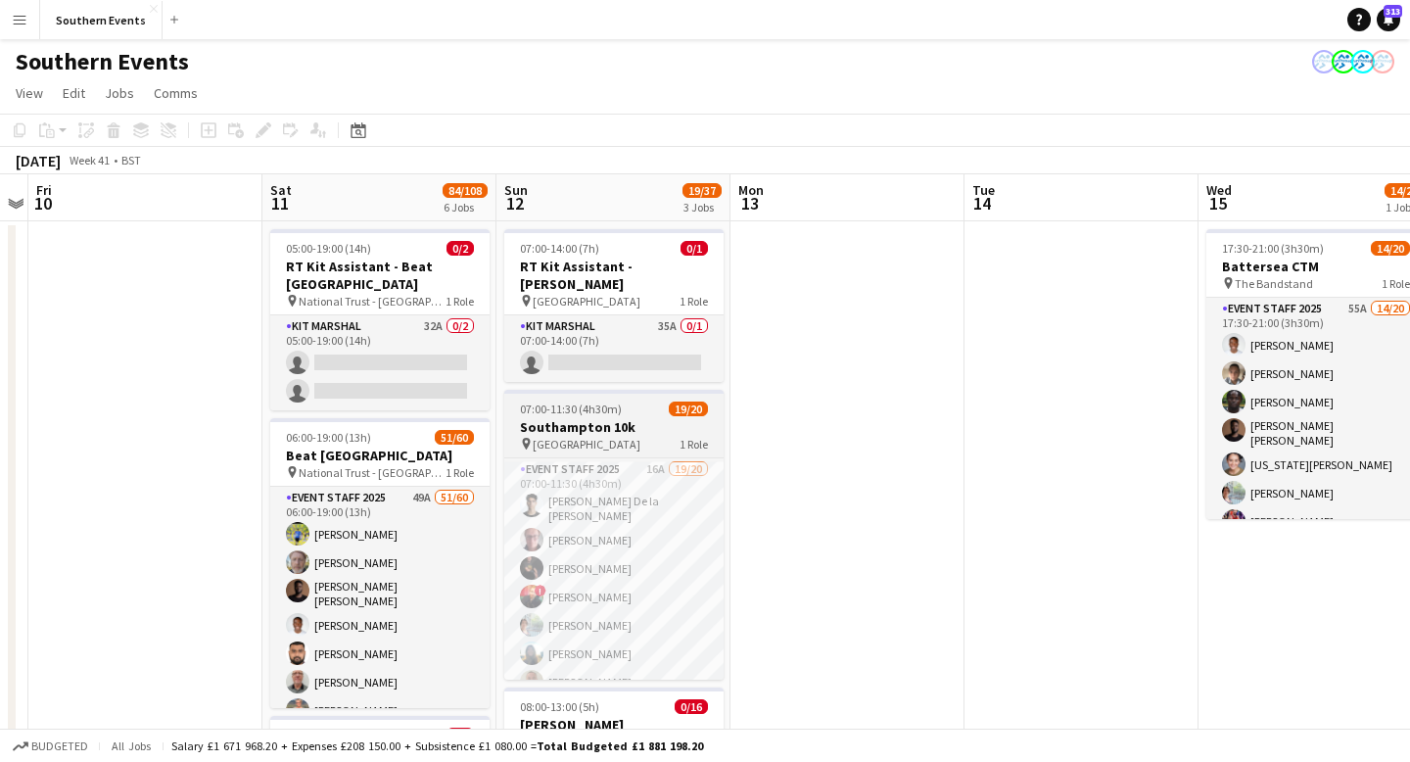
click at [647, 418] on h3 "Southampton 10k" at bounding box center [613, 427] width 219 height 18
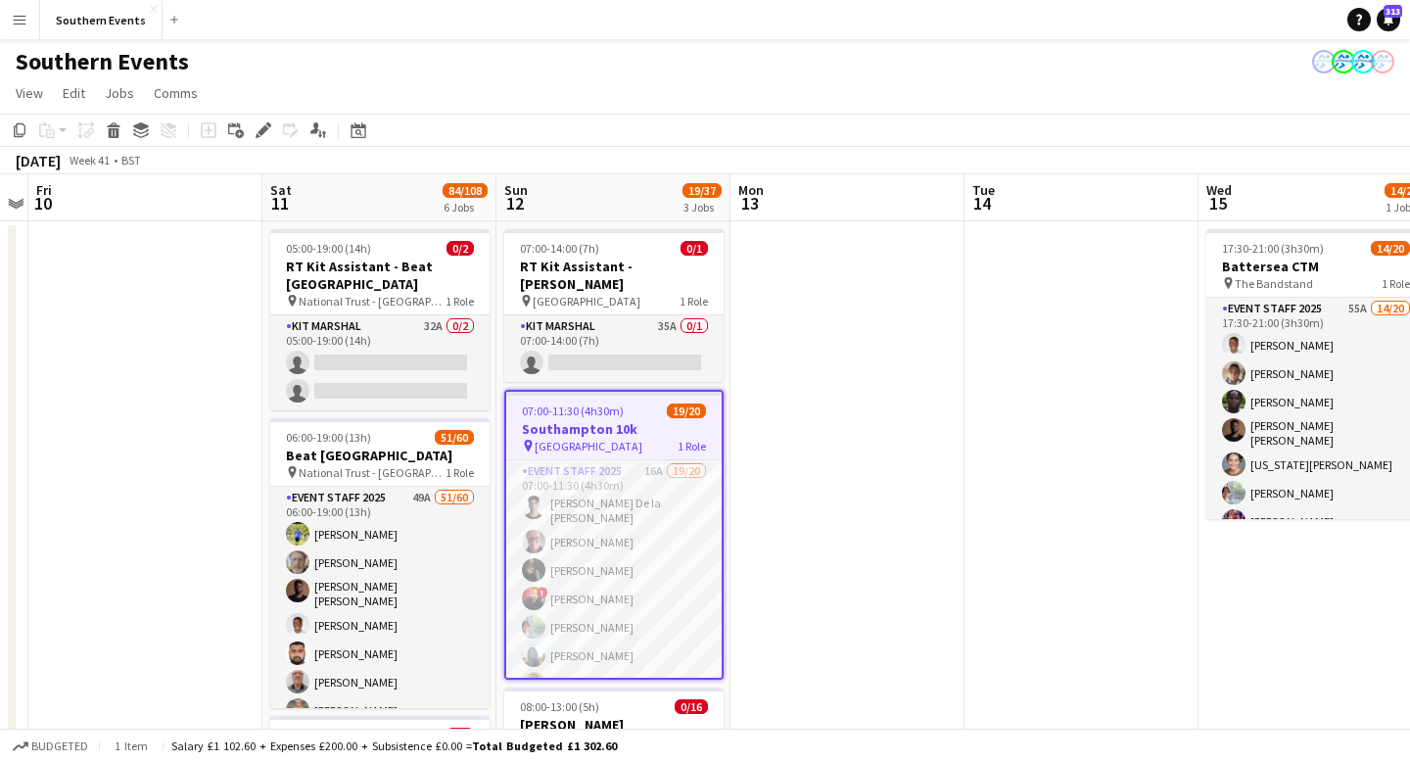
click at [647, 420] on h3 "Southampton 10k" at bounding box center [613, 429] width 215 height 18
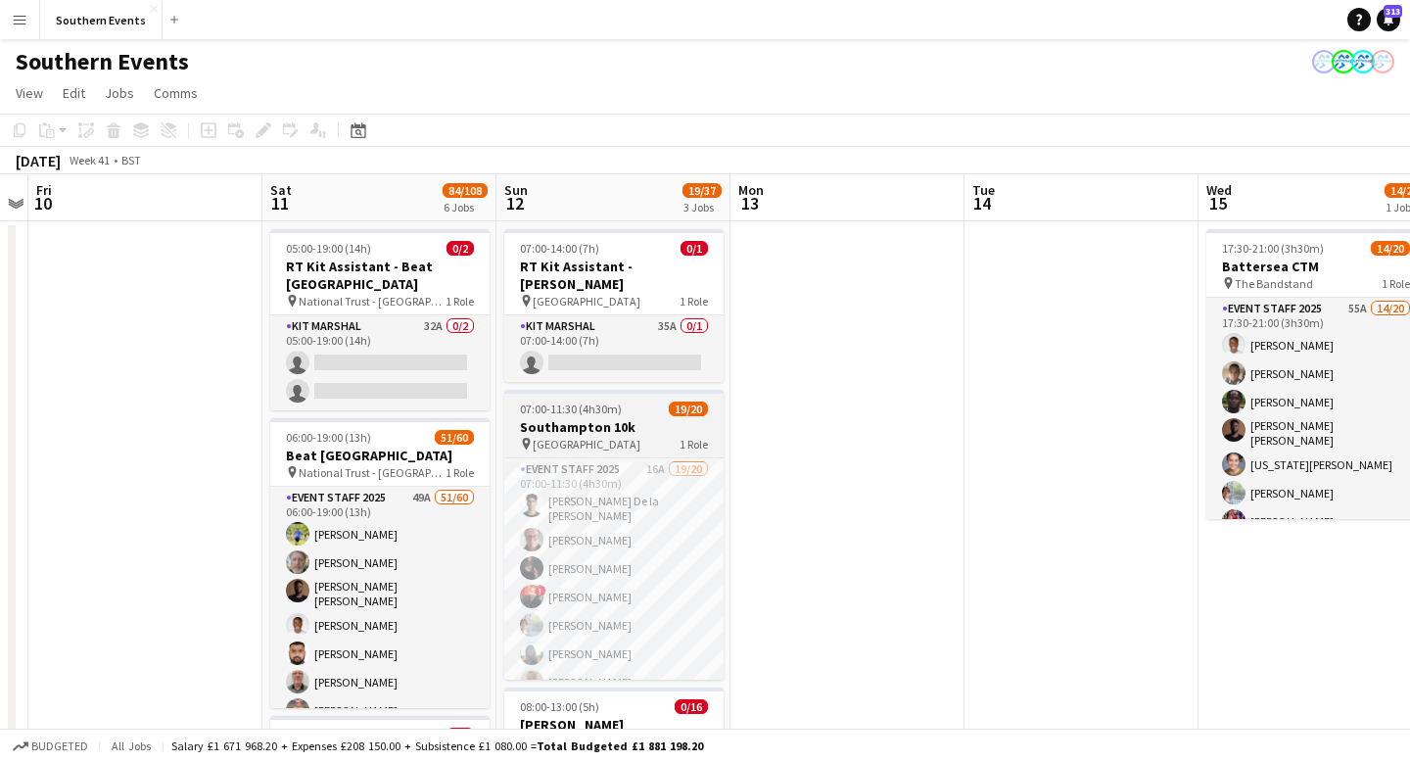
click at [630, 418] on h3 "Southampton 10k" at bounding box center [613, 427] width 219 height 18
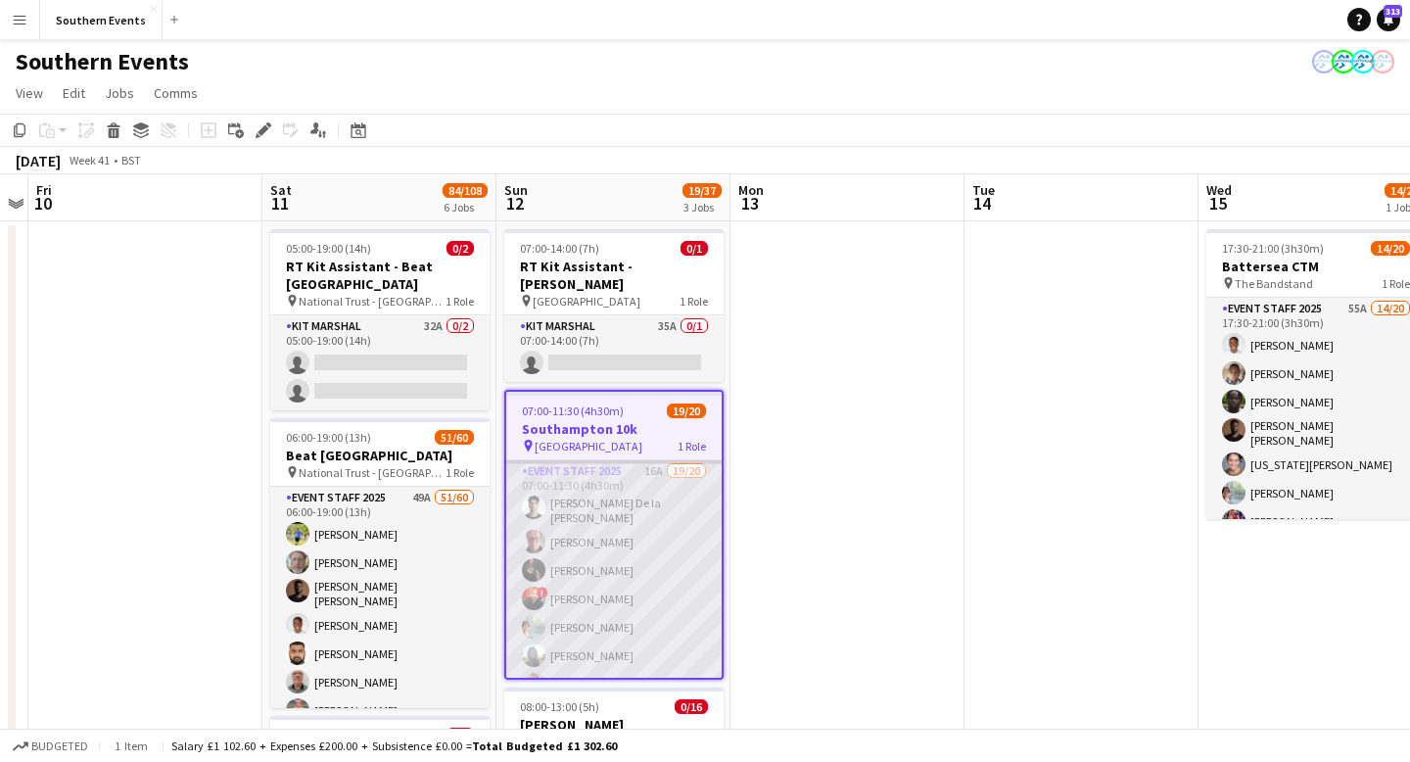
click at [640, 467] on app-card-role "Event Staff 2025 16A 19/20 07:00-11:30 (4h30m) [PERSON_NAME] la [PERSON_NAME] […" at bounding box center [613, 766] width 215 height 612
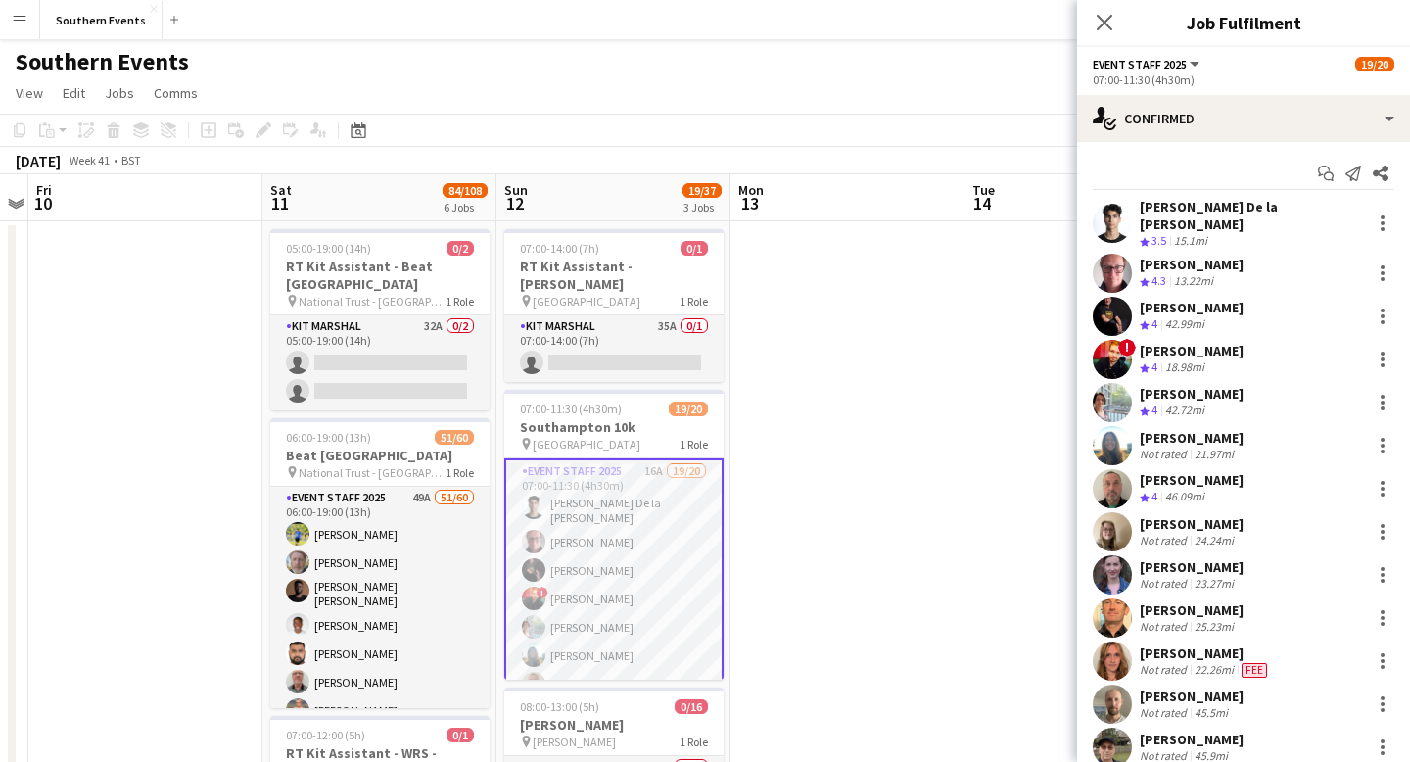
scroll to position [351, 0]
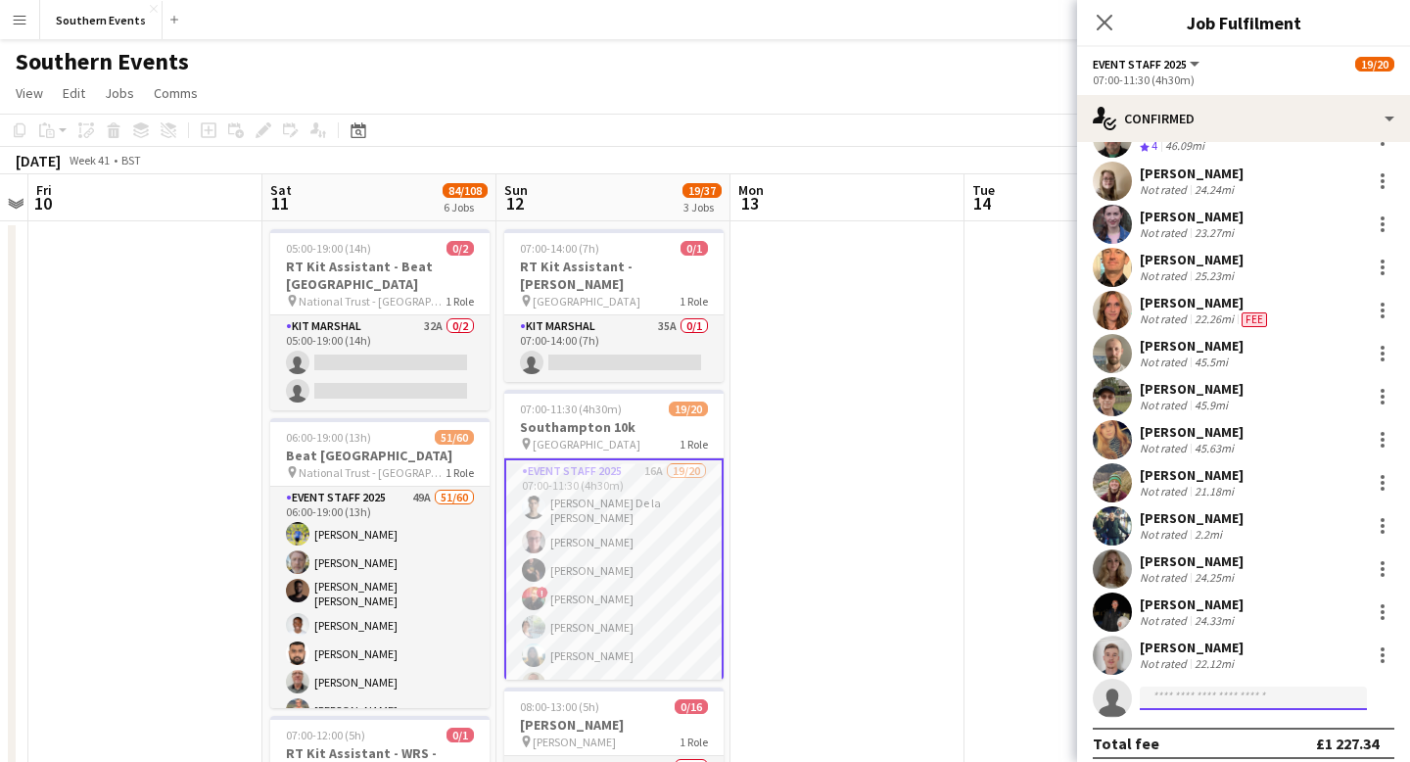
click at [1227, 687] on input at bounding box center [1253, 699] width 227 height 24
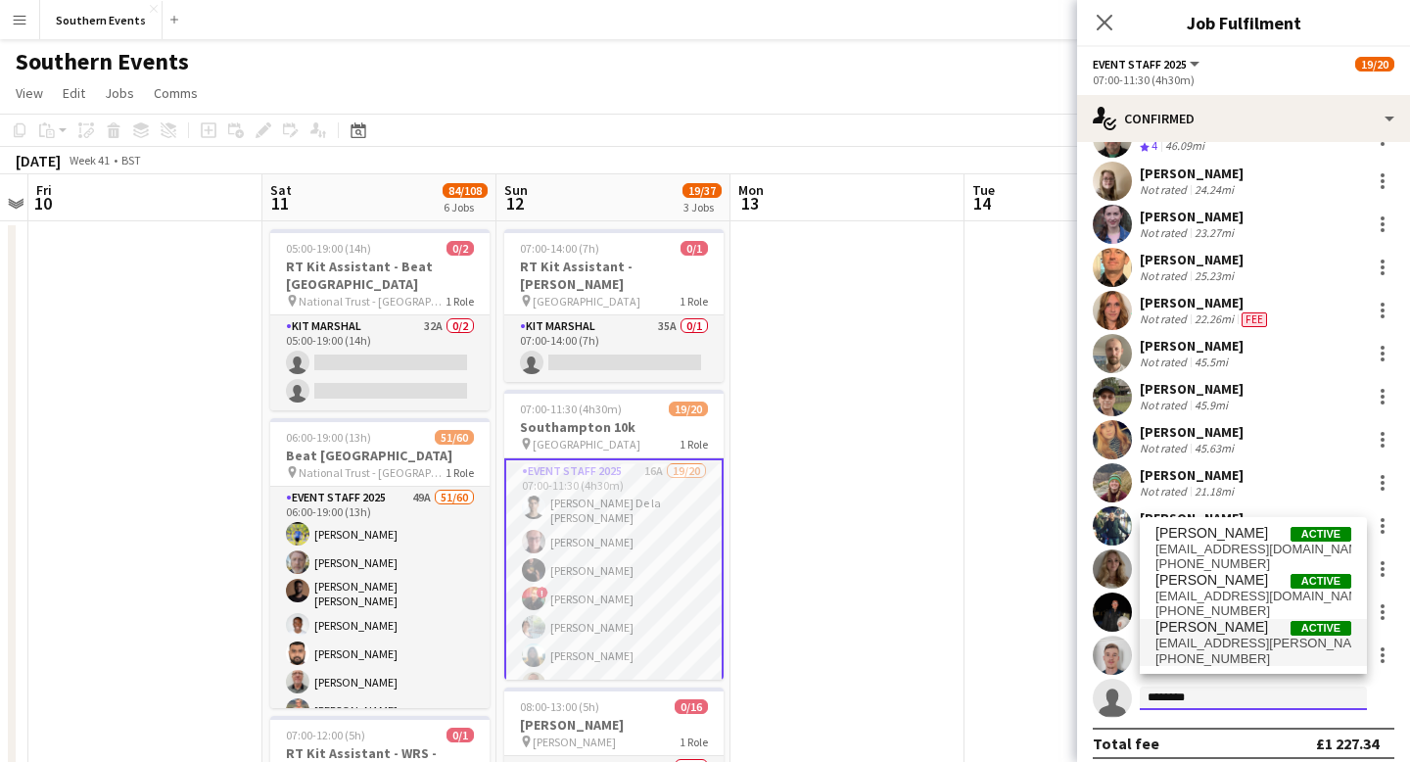
type input "********"
click at [1292, 633] on span "Active" at bounding box center [1321, 628] width 61 height 15
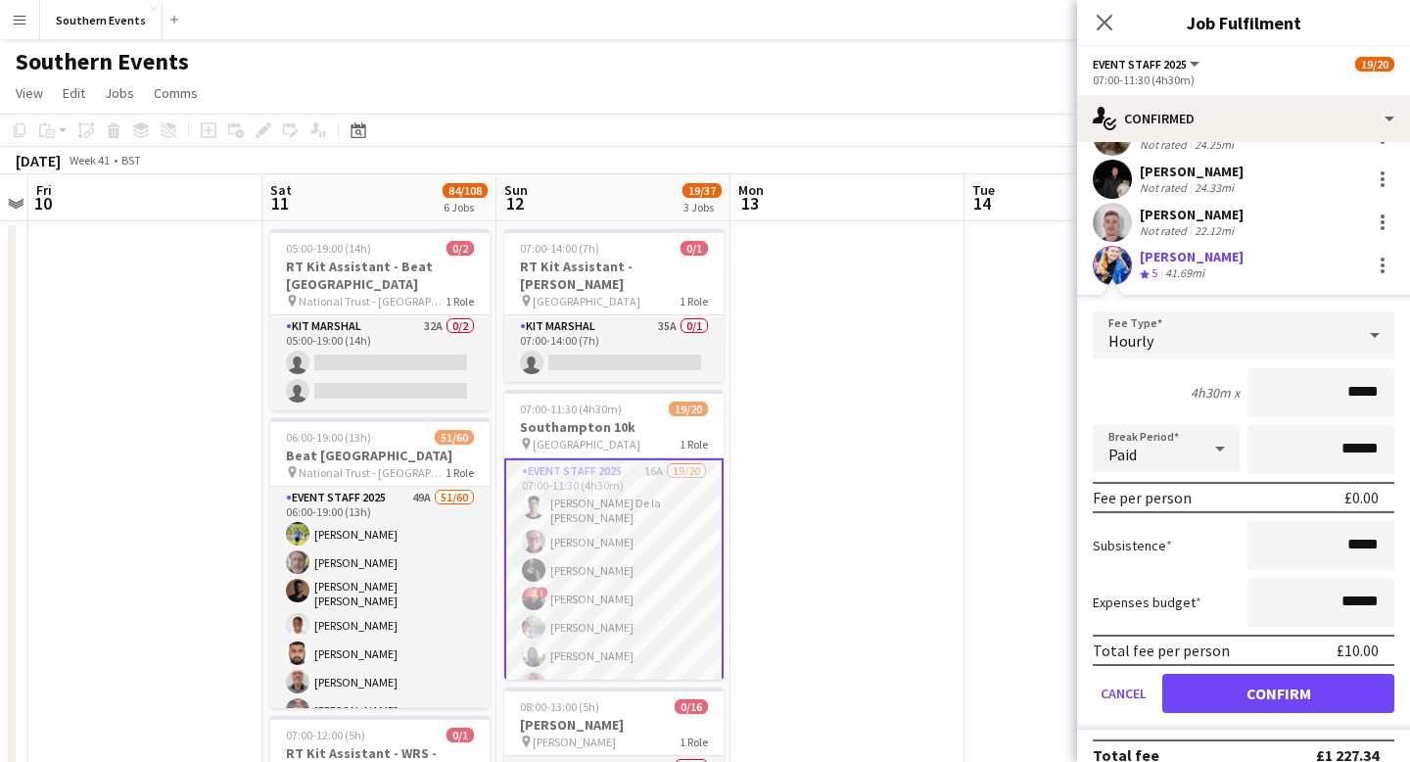
scroll to position [795, 0]
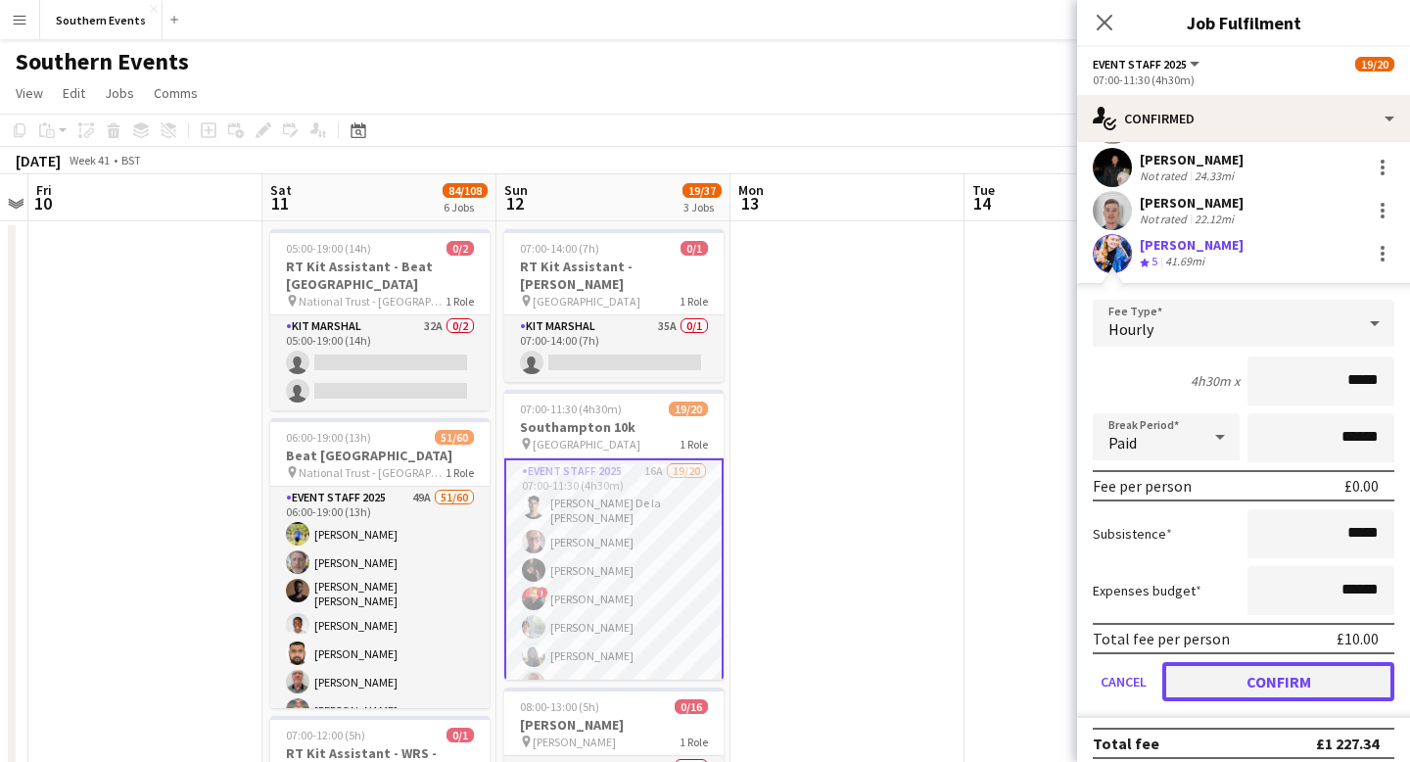
click at [1286, 673] on button "Confirm" at bounding box center [1279, 681] width 232 height 39
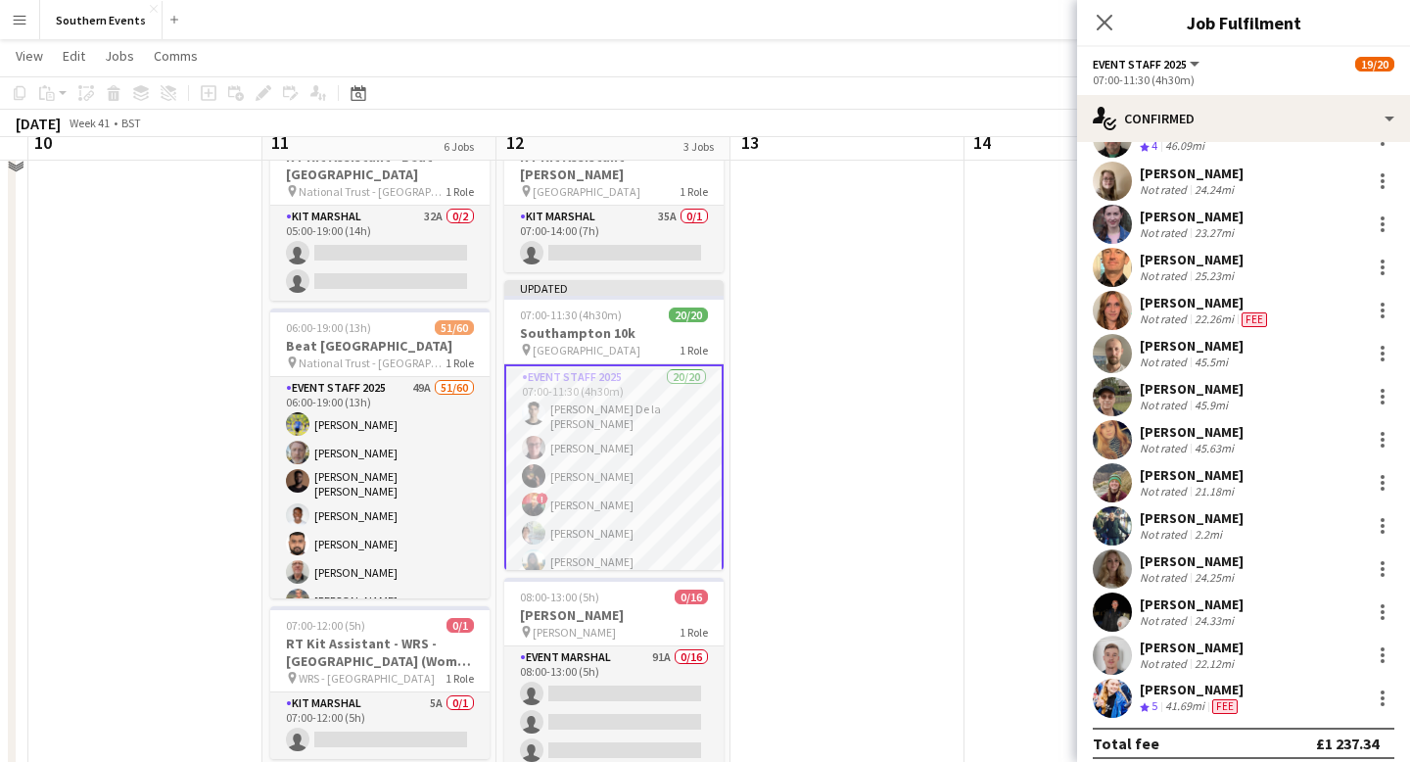
scroll to position [113, 0]
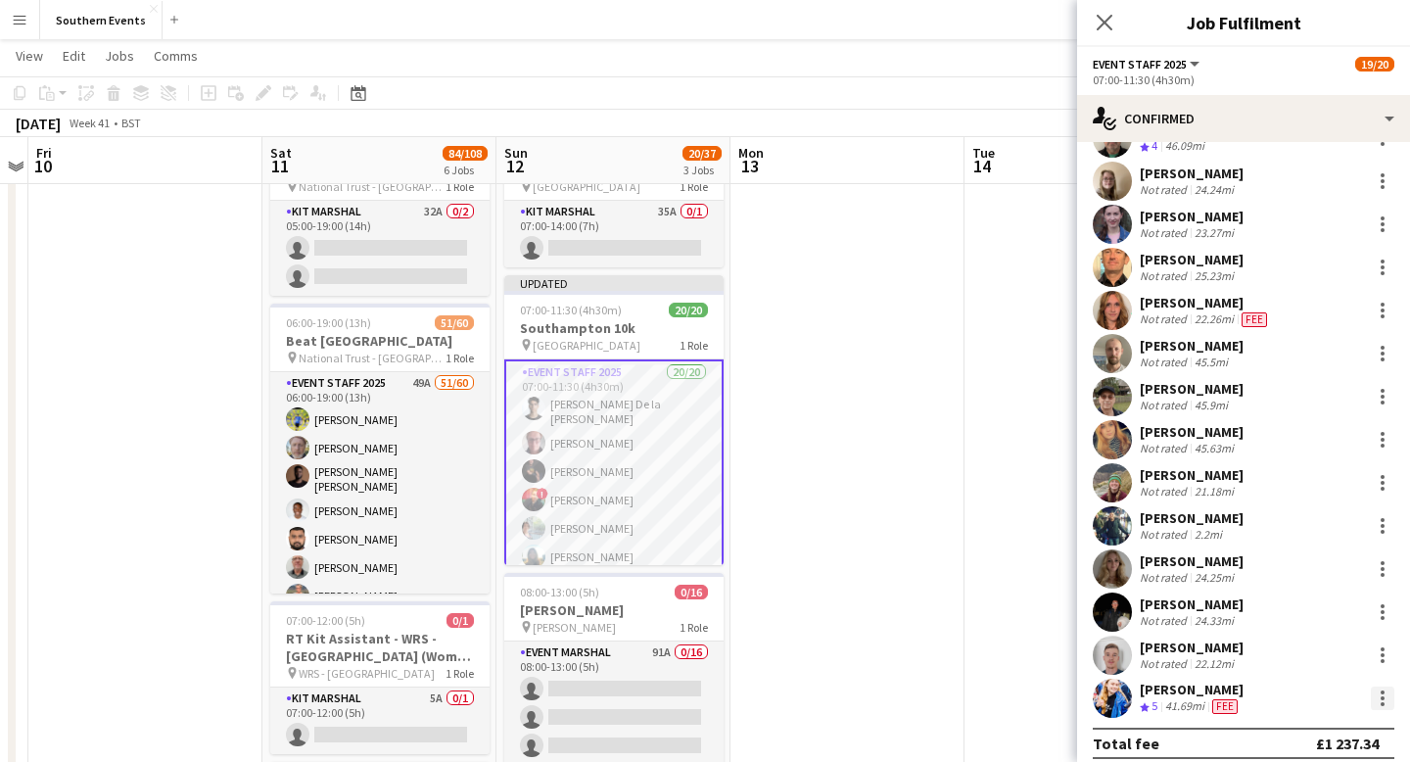
click at [1383, 702] on div at bounding box center [1383, 704] width 4 height 4
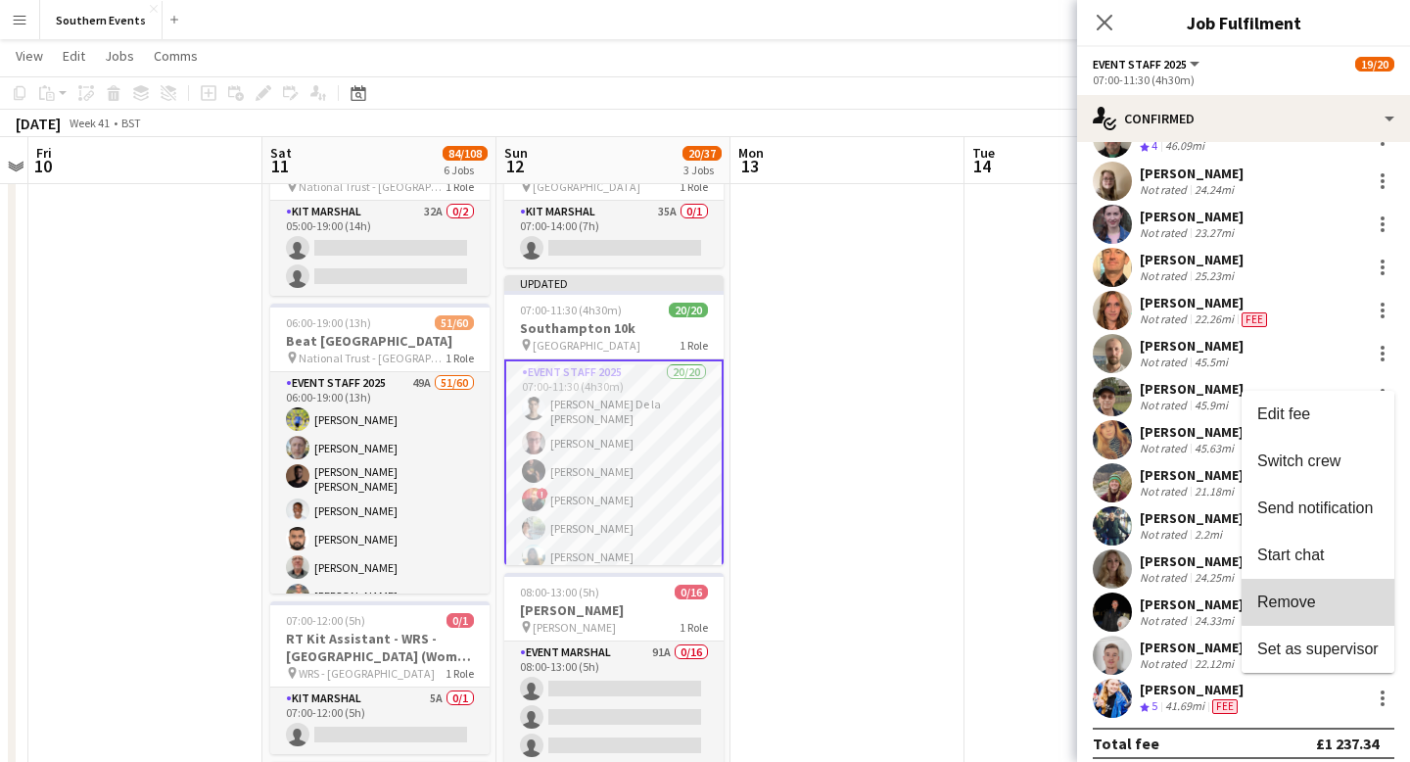
click at [1334, 601] on span "Remove" at bounding box center [1318, 603] width 121 height 18
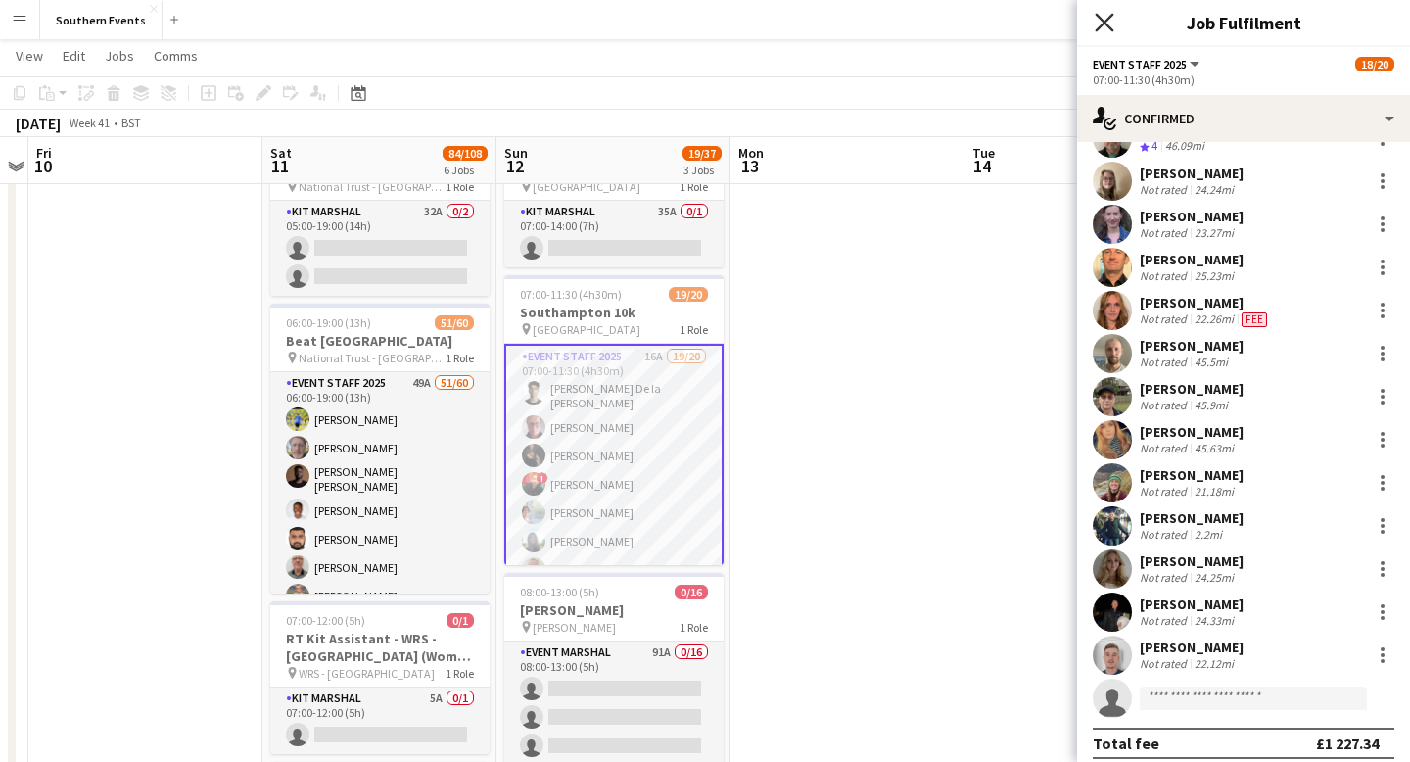
click at [1104, 25] on icon "Close pop-in" at bounding box center [1104, 22] width 19 height 19
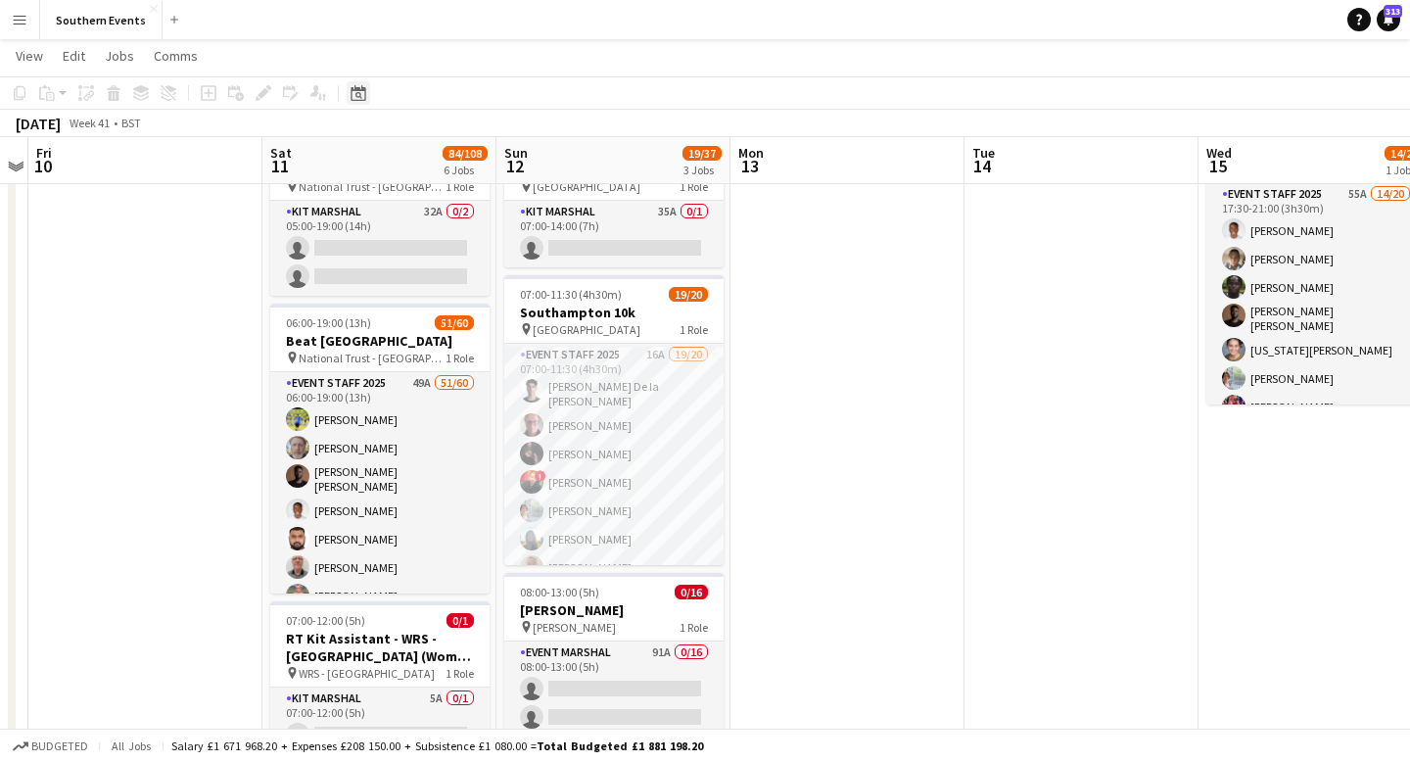
click at [361, 93] on icon "Date picker" at bounding box center [359, 93] width 16 height 16
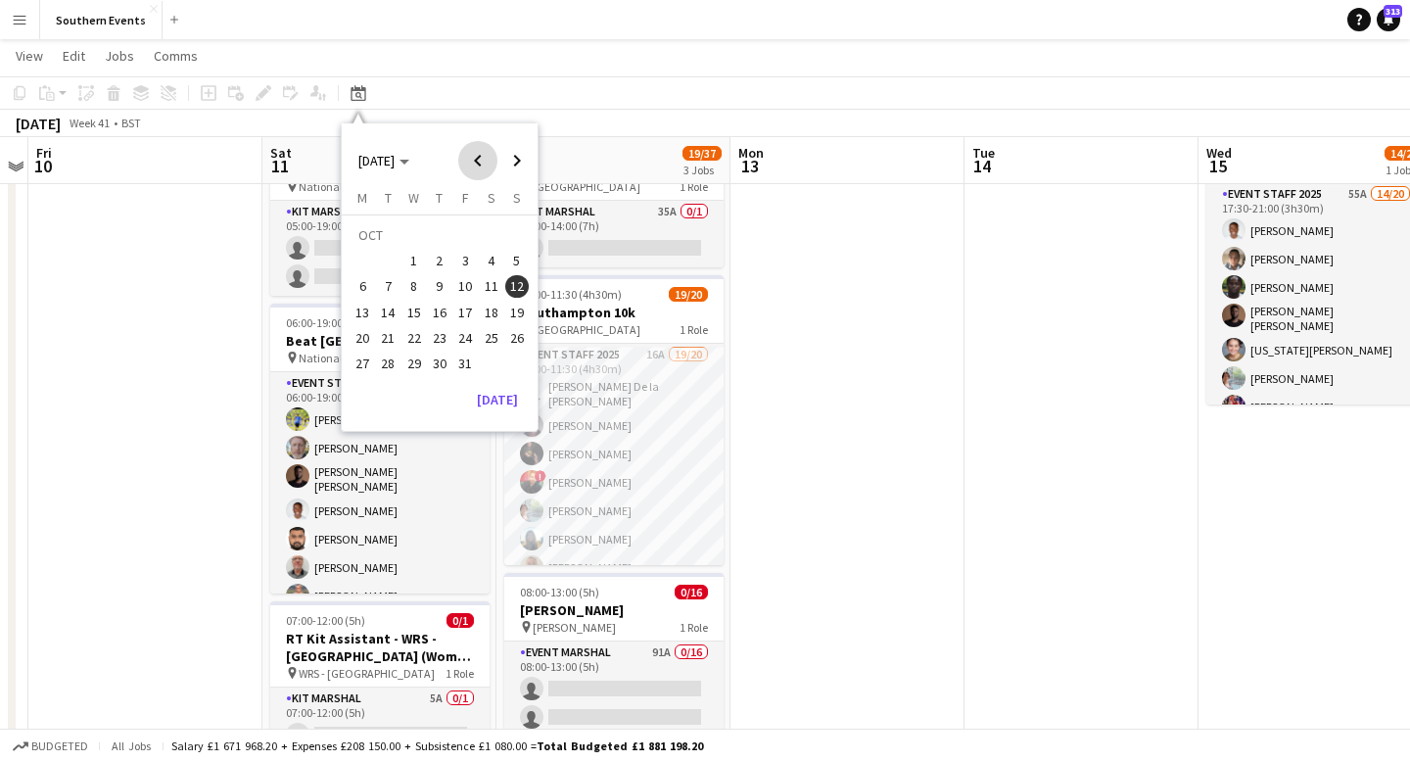
click at [482, 162] on span "Previous month" at bounding box center [477, 160] width 39 height 39
click at [522, 334] on span "28" at bounding box center [517, 338] width 24 height 24
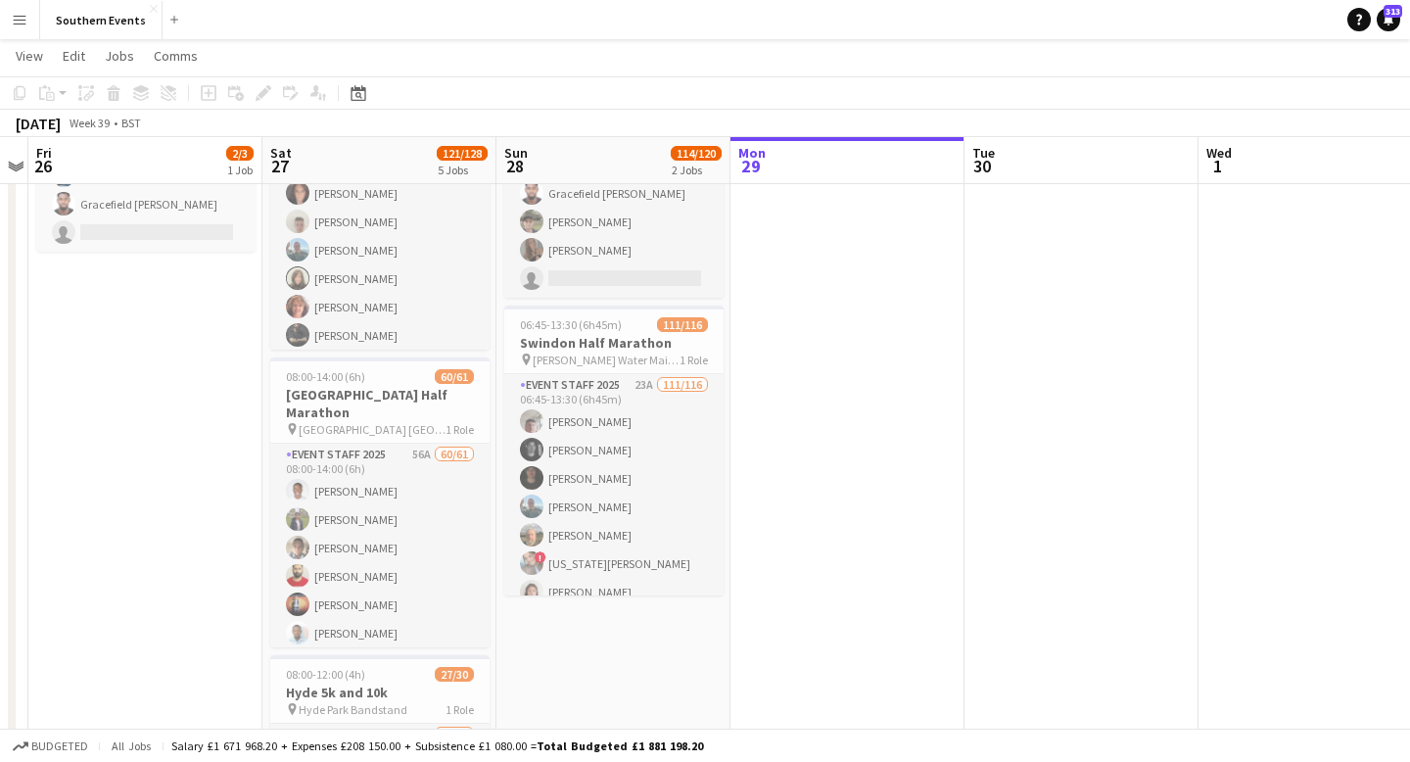
scroll to position [168, 0]
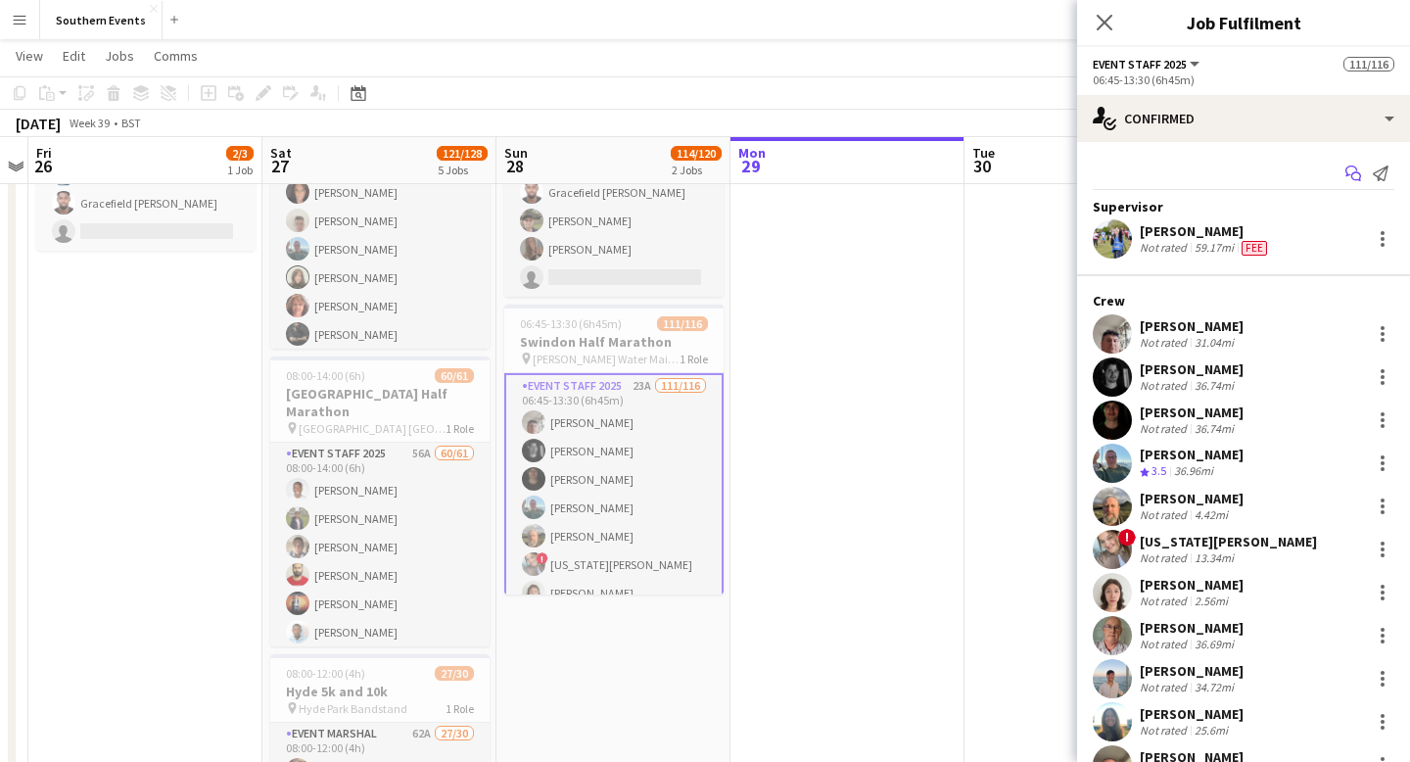
click at [1357, 171] on icon "Start chat" at bounding box center [1354, 174] width 16 height 16
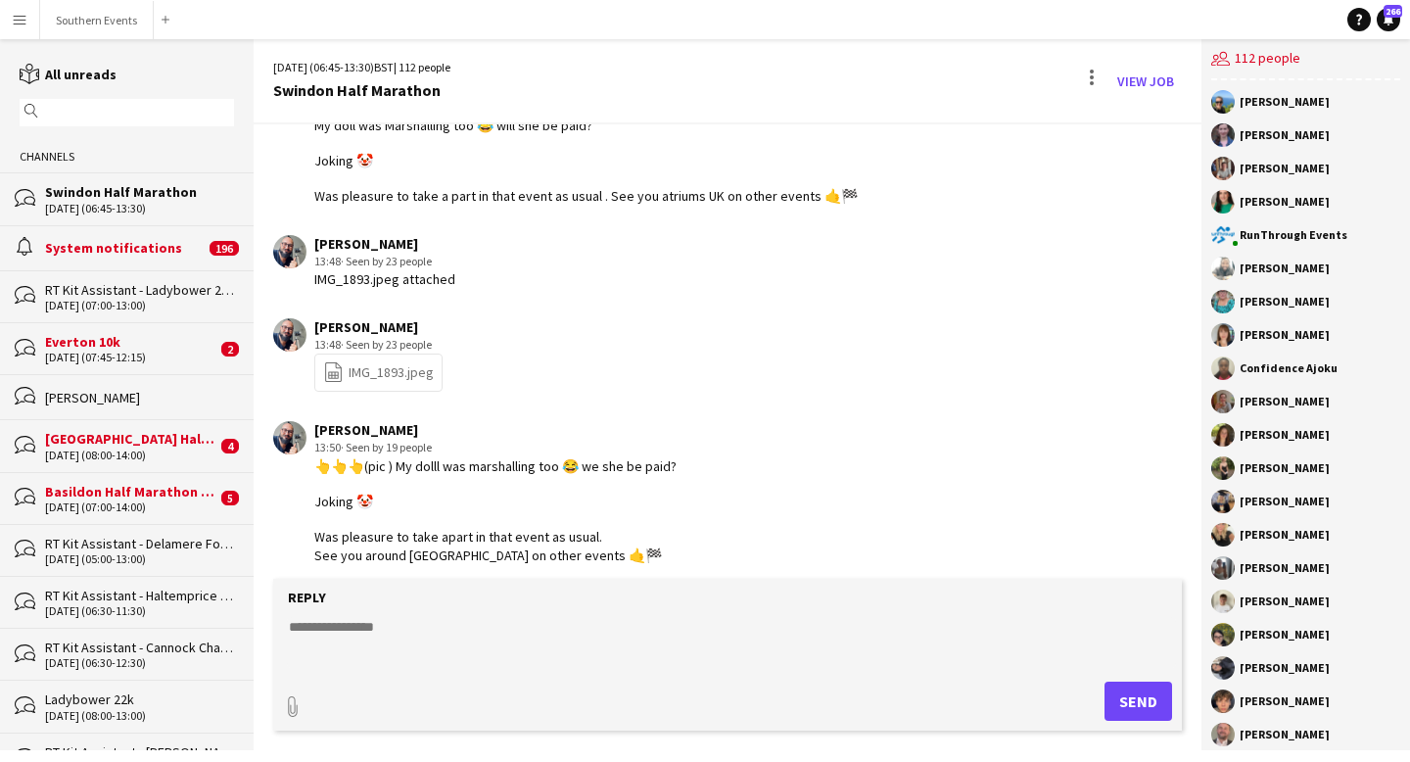
scroll to position [2661, 0]
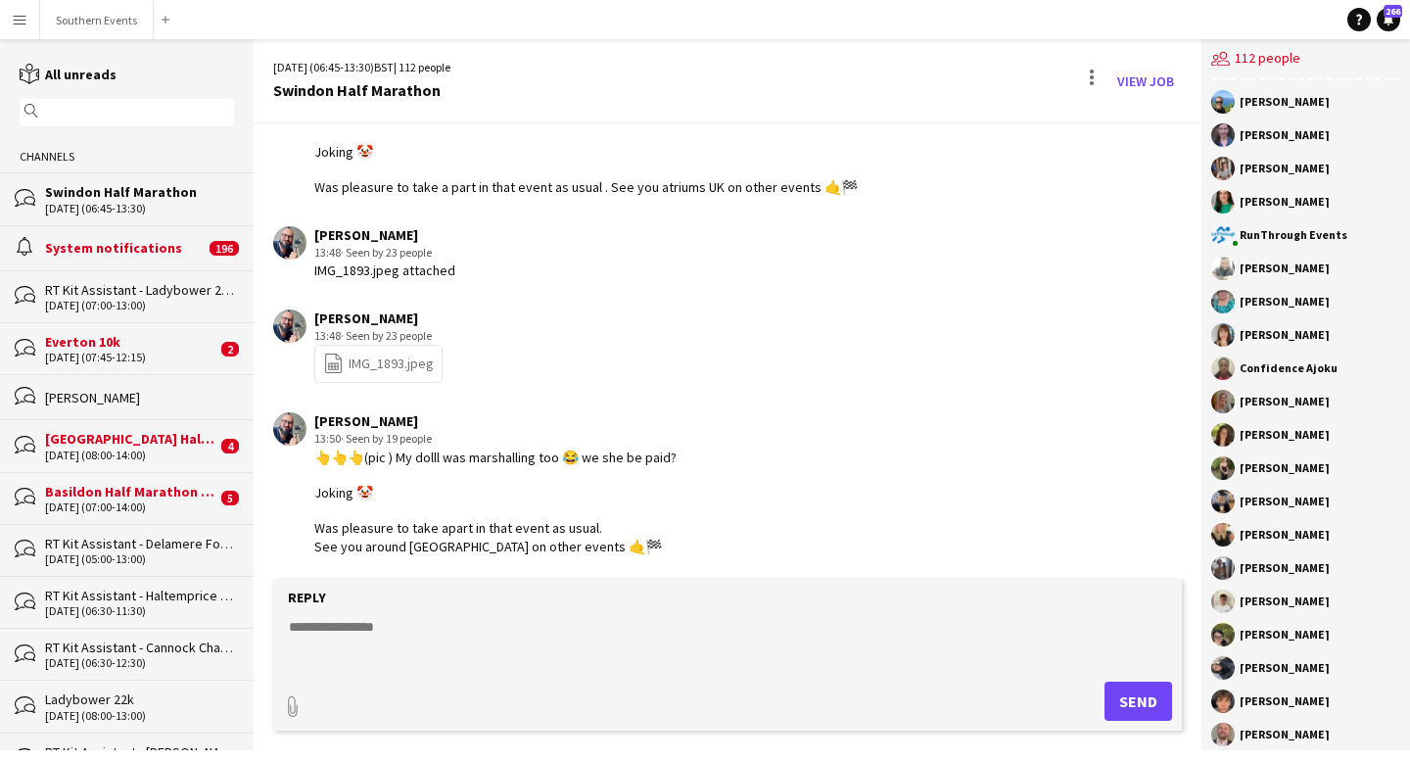
click at [340, 637] on textarea at bounding box center [731, 642] width 889 height 51
paste textarea "**********"
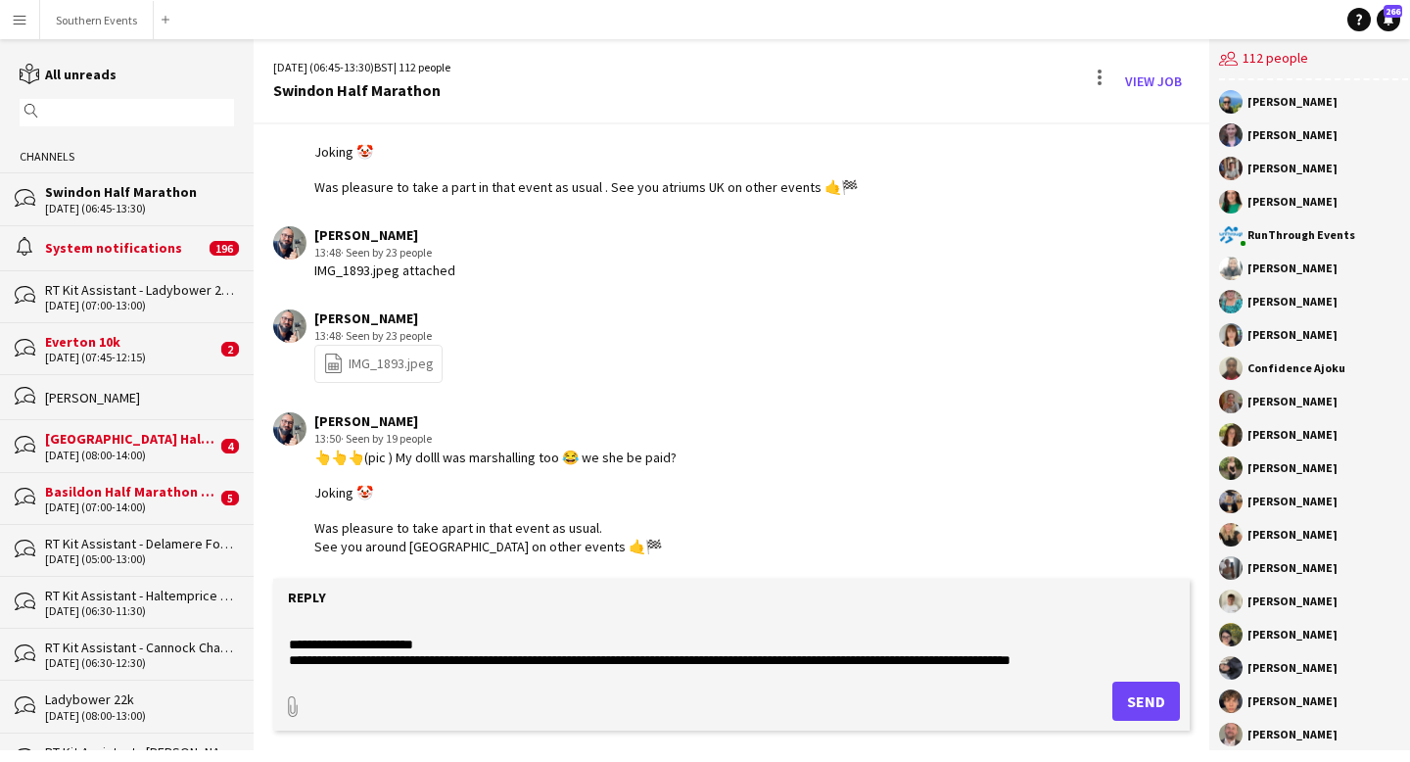
type textarea "**********"
click at [1143, 699] on button "Send" at bounding box center [1147, 701] width 68 height 39
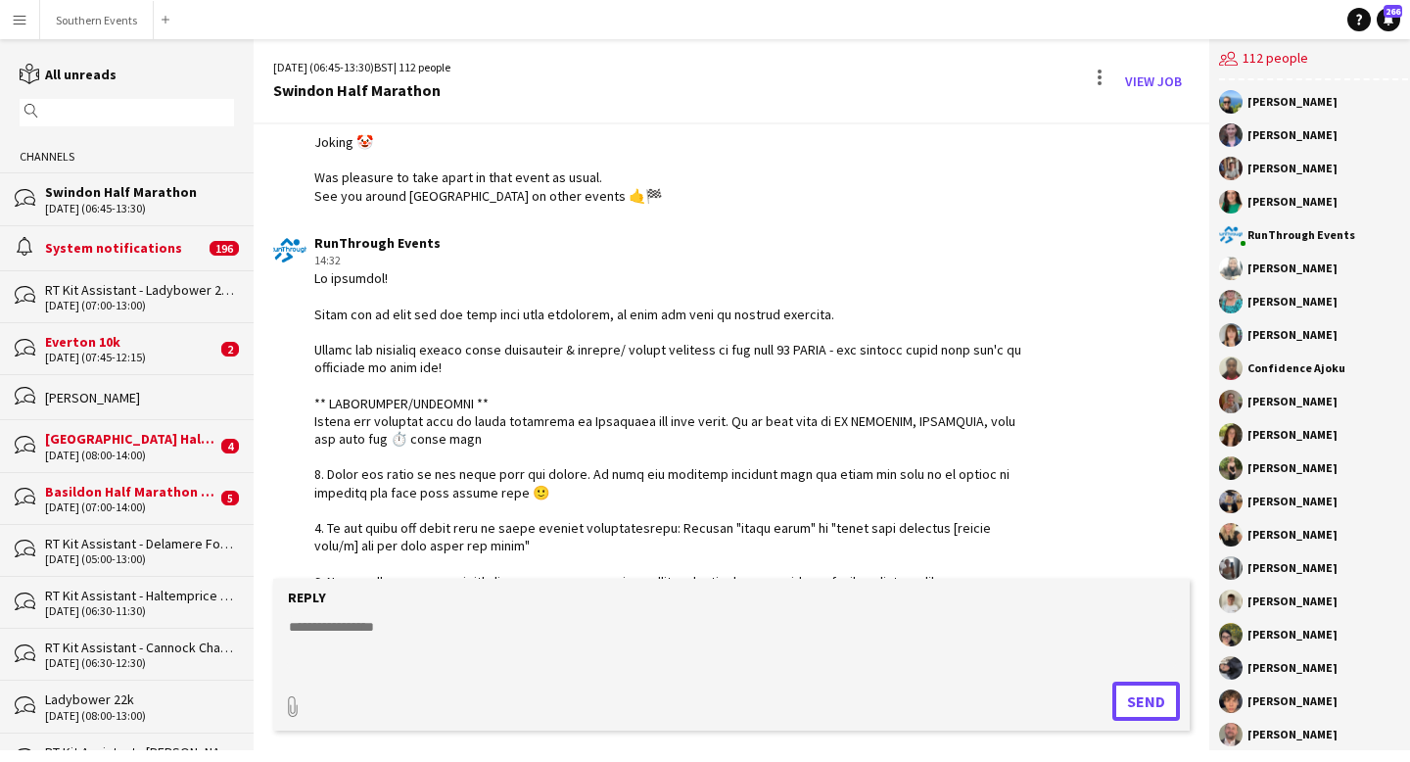
scroll to position [3013, 0]
